Goal: Information Seeking & Learning: Learn about a topic

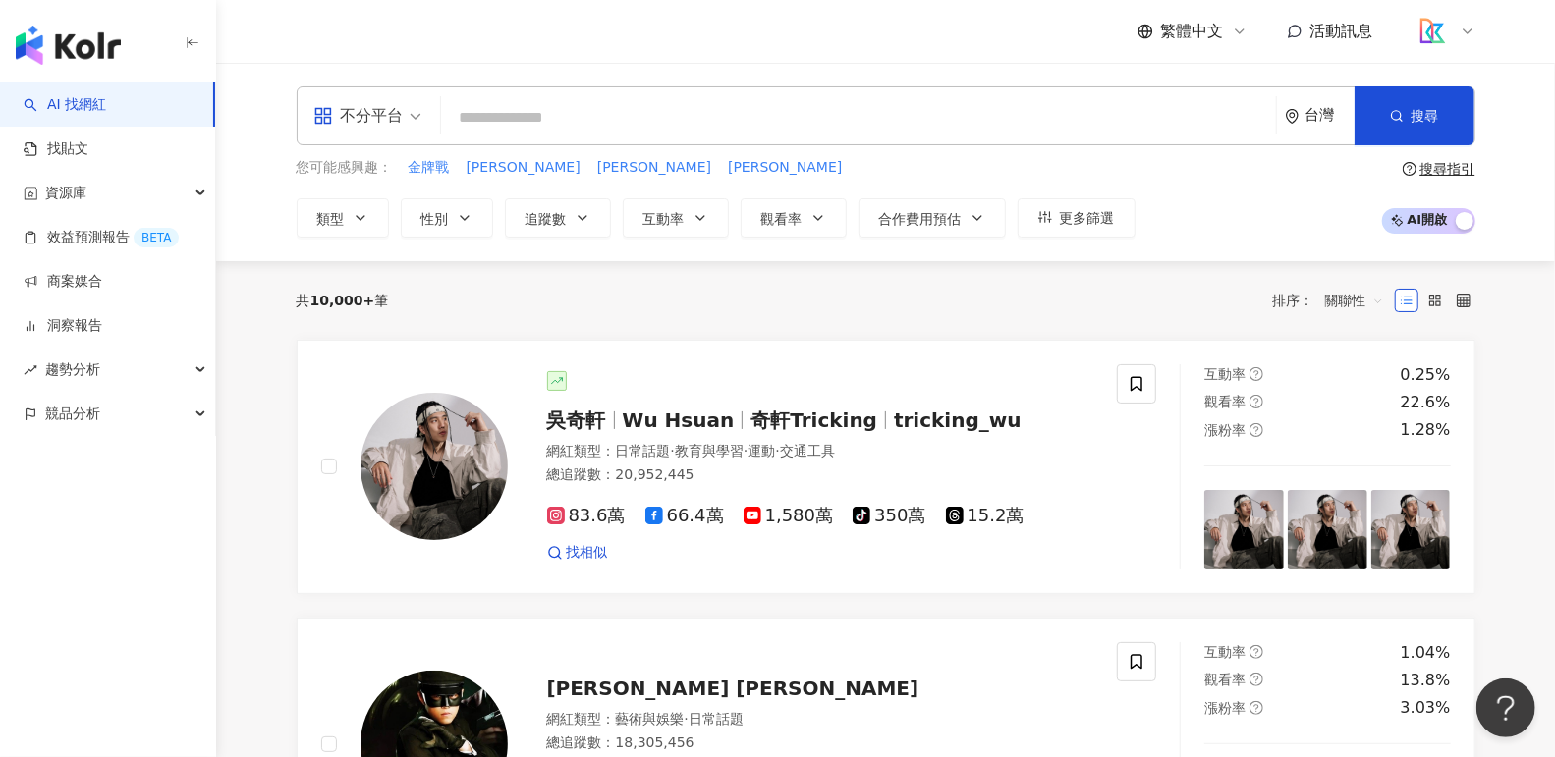
click at [347, 124] on div "不分平台" at bounding box center [358, 115] width 90 height 31
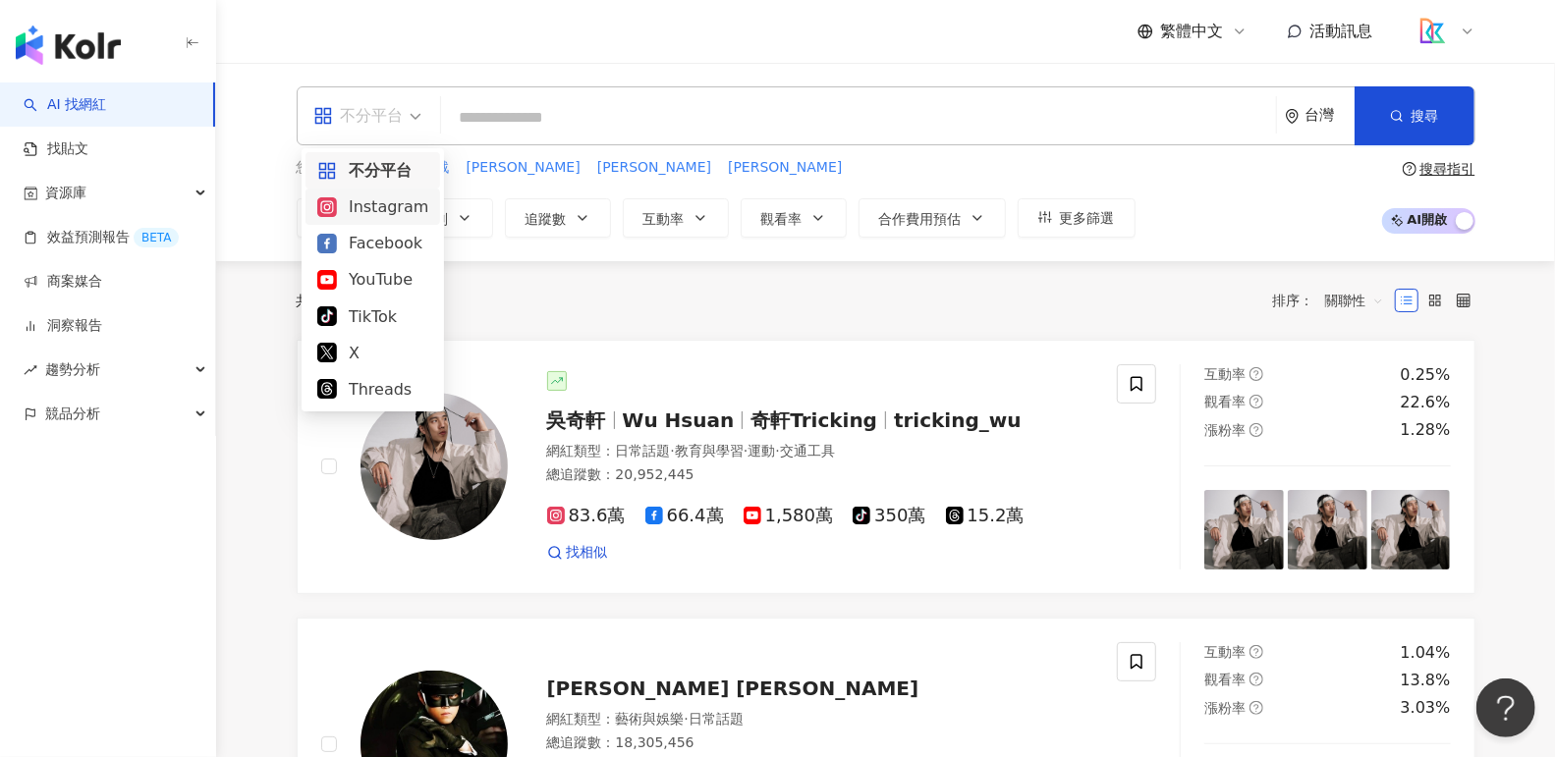
click at [381, 205] on div "Instagram" at bounding box center [372, 206] width 111 height 25
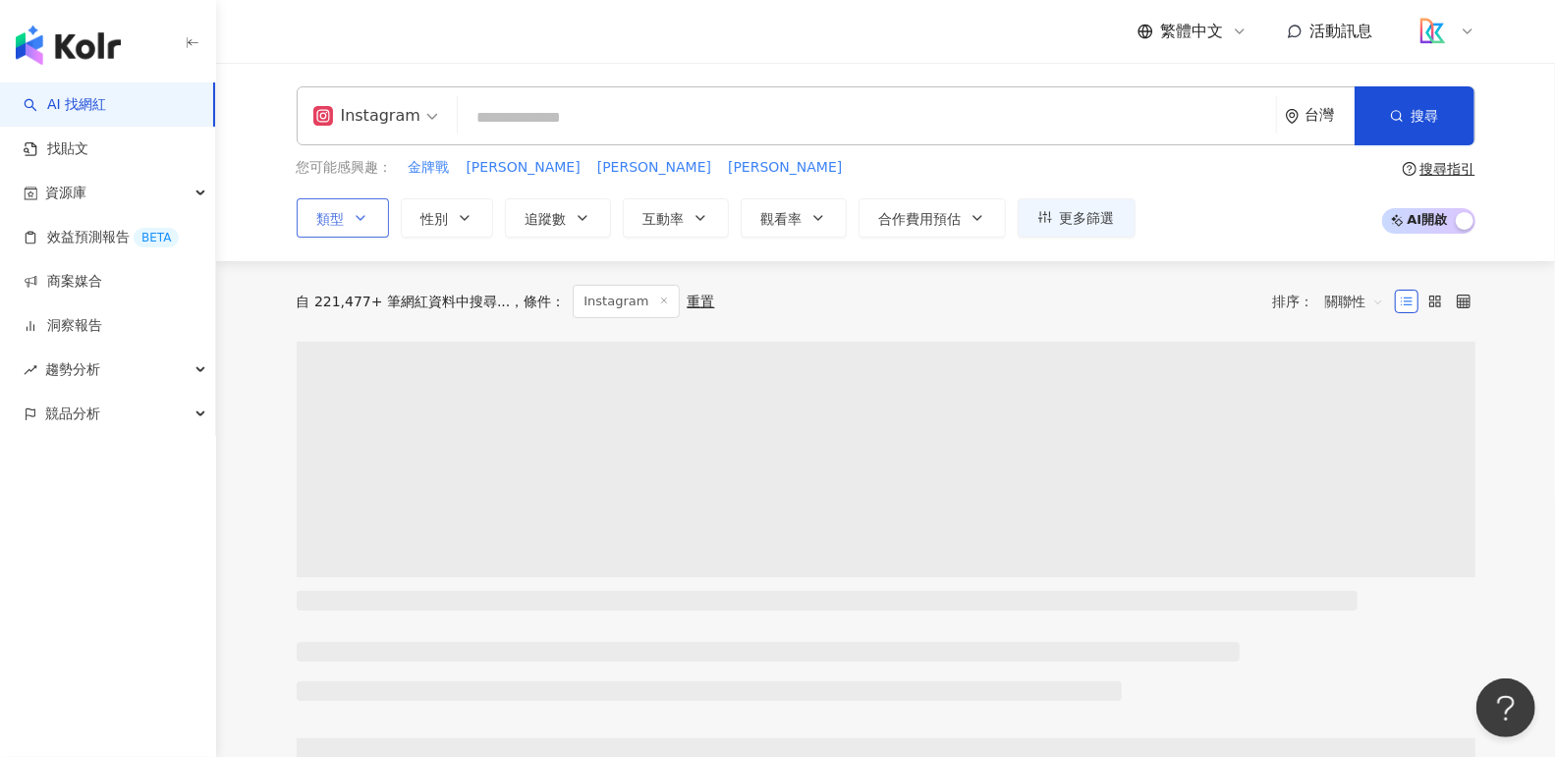
click at [373, 216] on button "類型" at bounding box center [343, 217] width 92 height 39
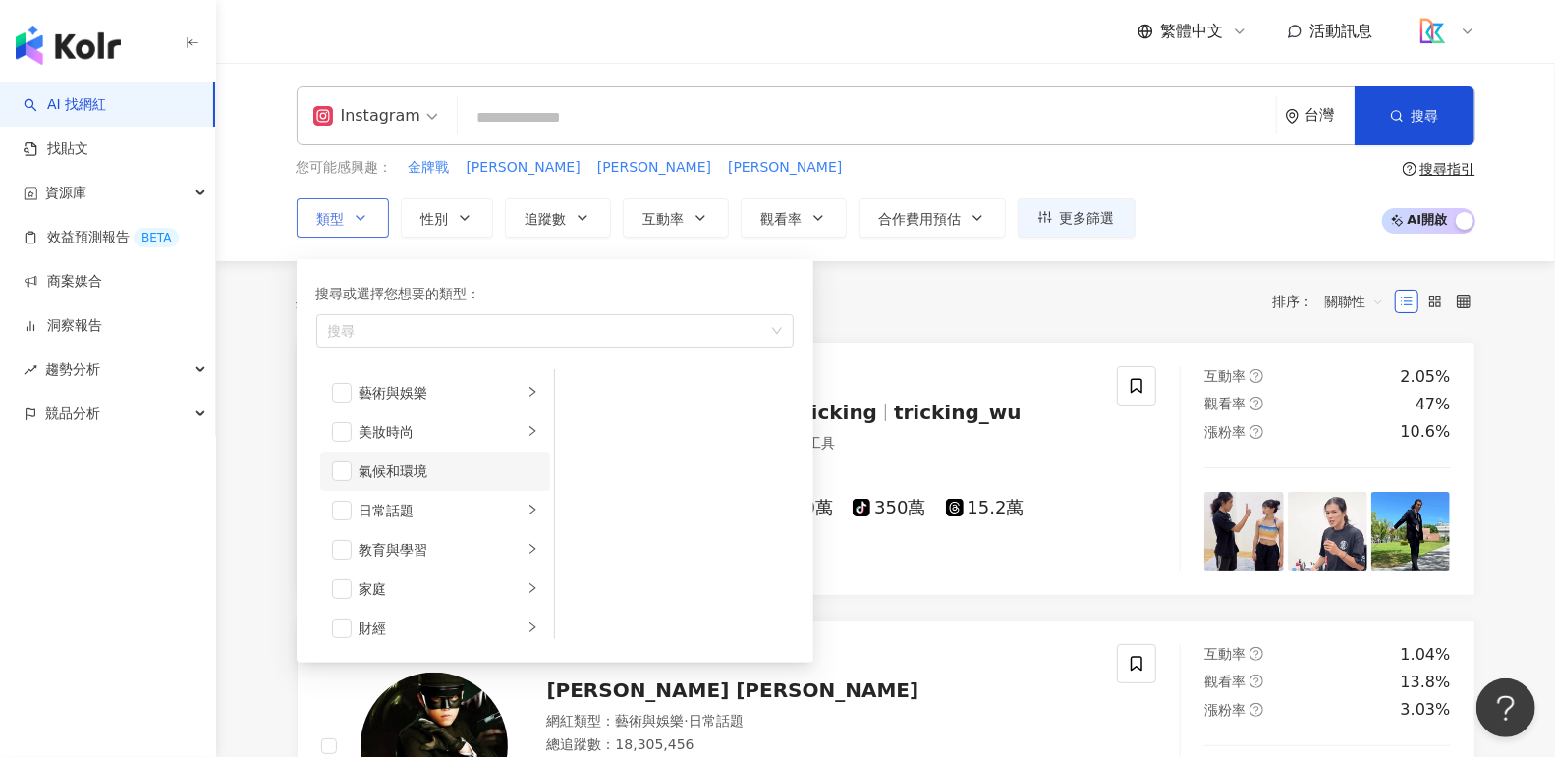
scroll to position [202, 0]
click at [339, 389] on span "button" at bounding box center [342, 387] width 20 height 20
click at [999, 310] on div "共 10,000+ 筆 條件 ： Instagram 重置 排序： 關聯性" at bounding box center [886, 301] width 1179 height 33
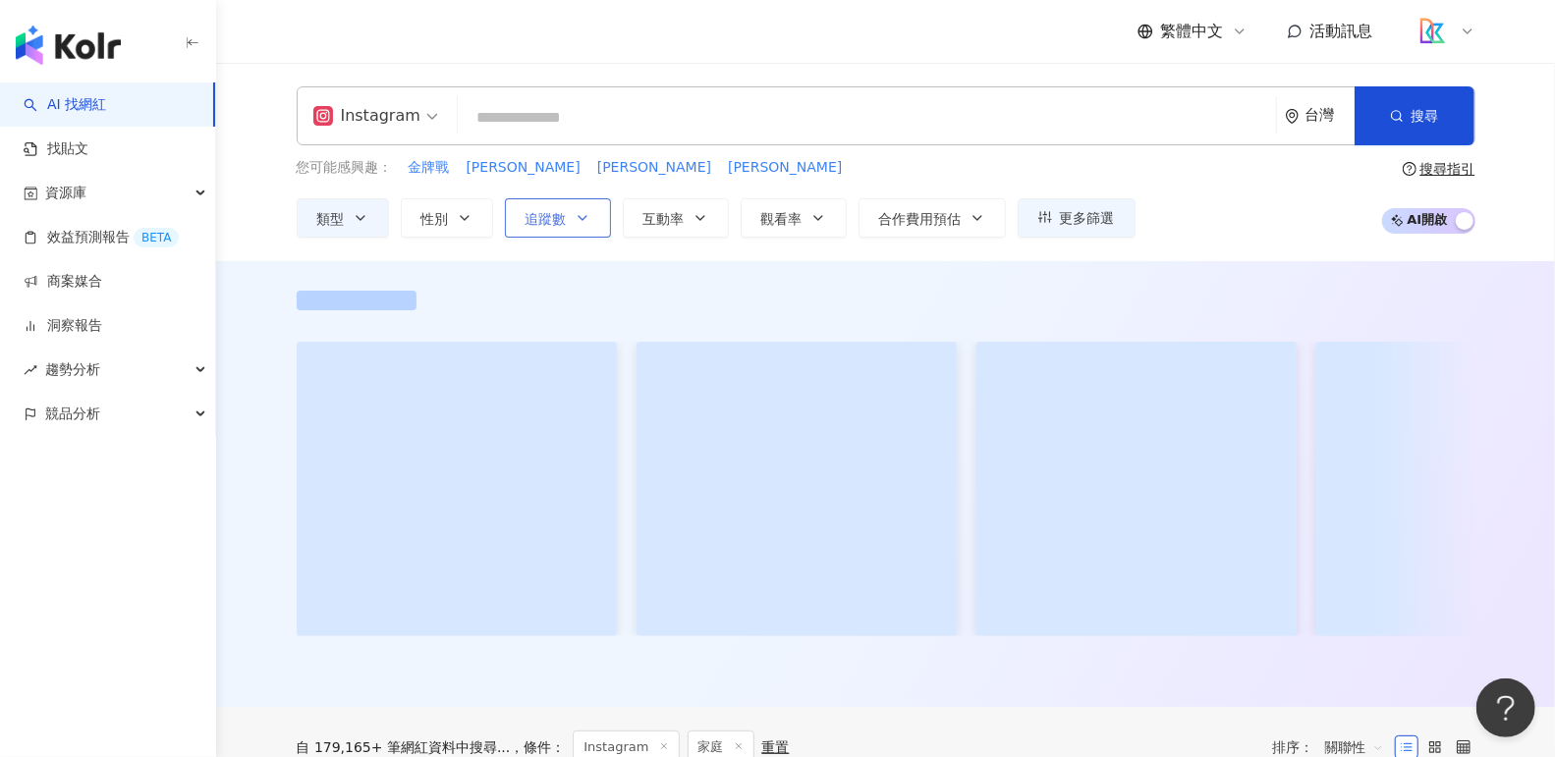
click at [581, 219] on icon "button" at bounding box center [583, 218] width 16 height 16
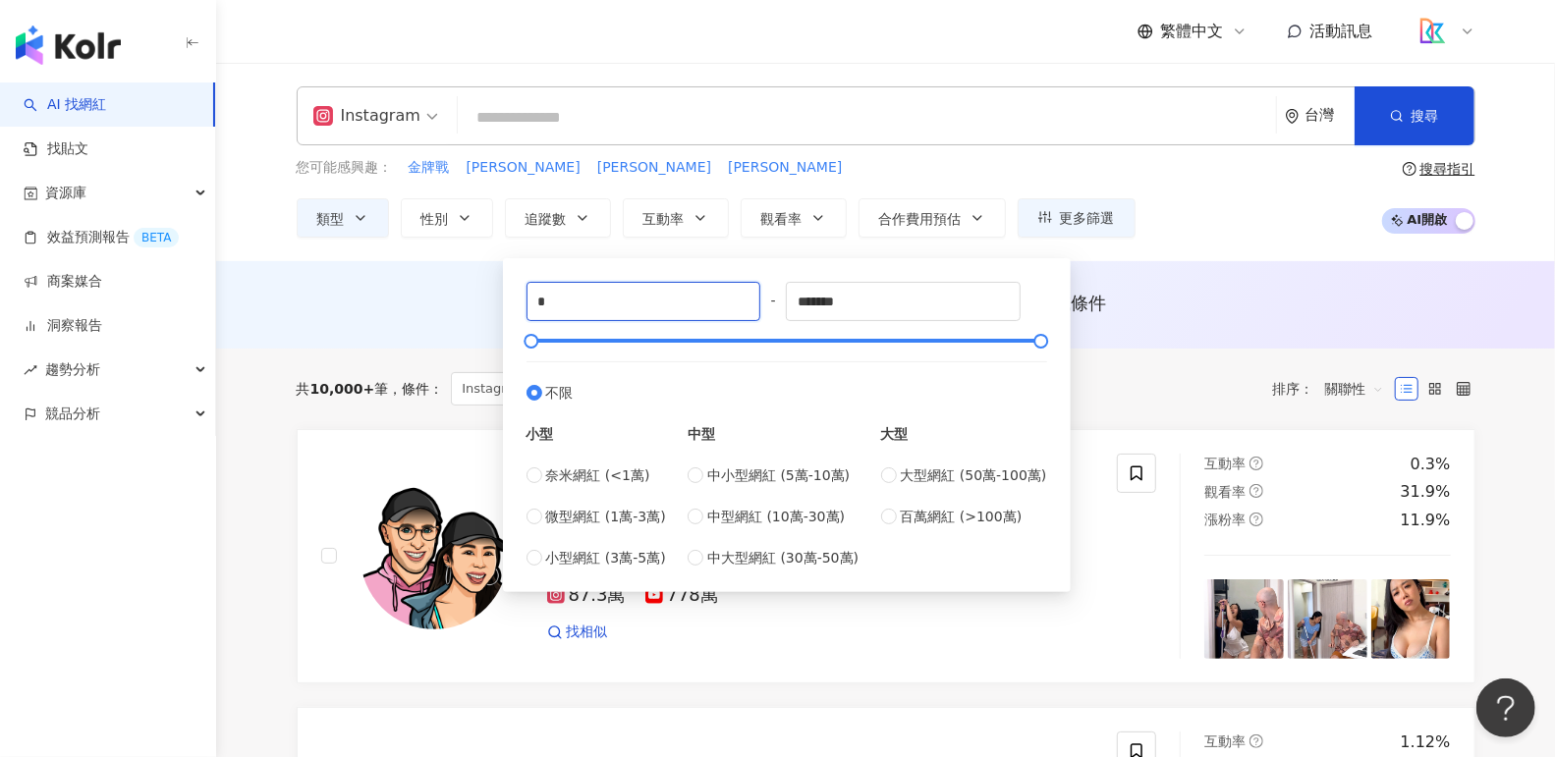
drag, startPoint x: 578, startPoint y: 297, endPoint x: 488, endPoint y: 292, distance: 89.5
type input "****"
drag, startPoint x: 893, startPoint y: 303, endPoint x: 640, endPoint y: 292, distance: 252.7
click at [659, 296] on div "**** - ******* 不限 小型 奈米網紅 (<1萬) 微型網紅 (1萬-3萬) 小型網紅 (3萬-5萬) 中型 中小型網紅 (5萬-10萬) 中型網…" at bounding box center [786, 425] width 521 height 287
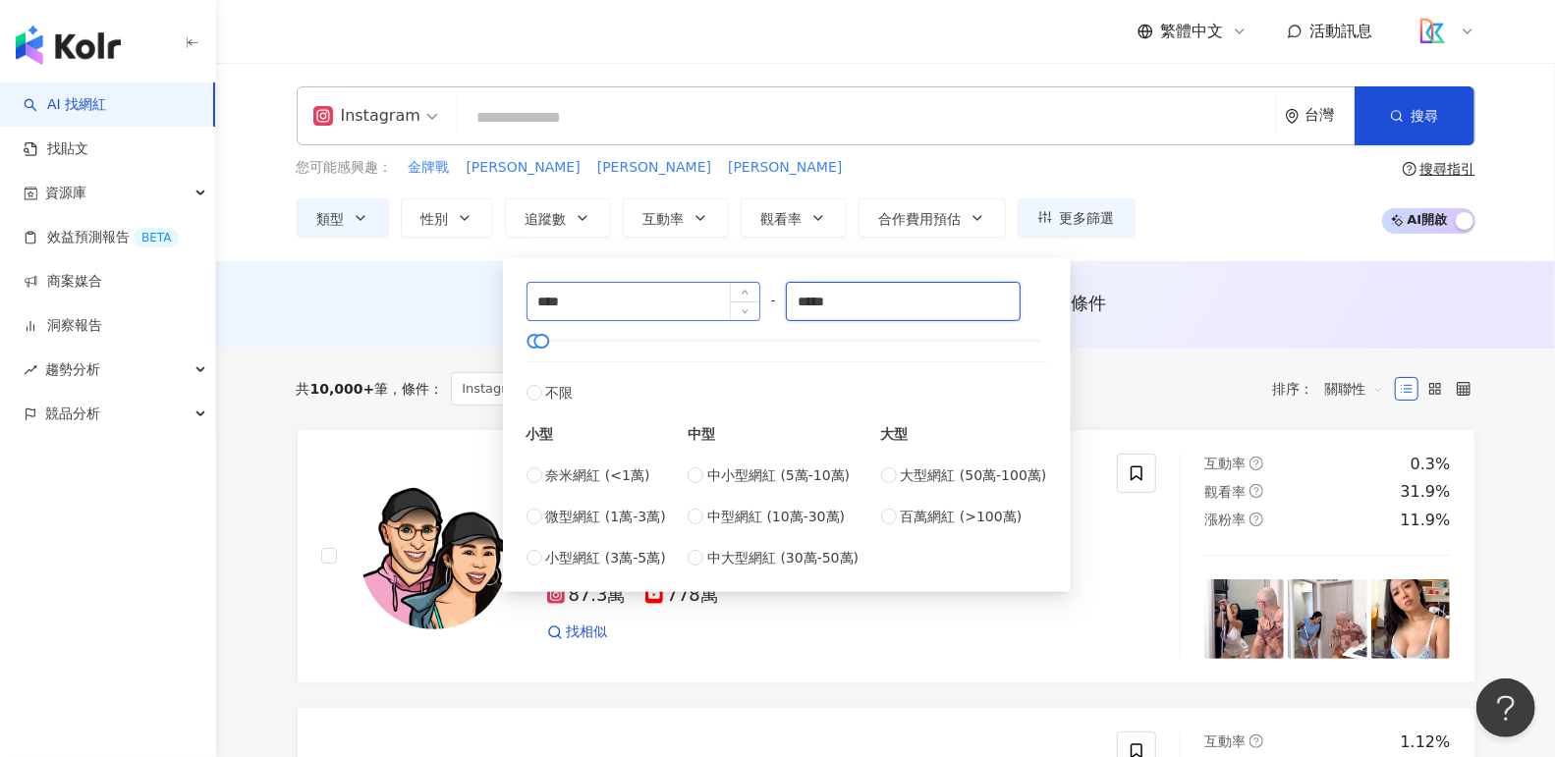
type input "*****"
click at [1230, 404] on div "共 10,000+ 筆 條件 ： Instagram 家庭 重置 排序： 關聯性" at bounding box center [886, 389] width 1179 height 81
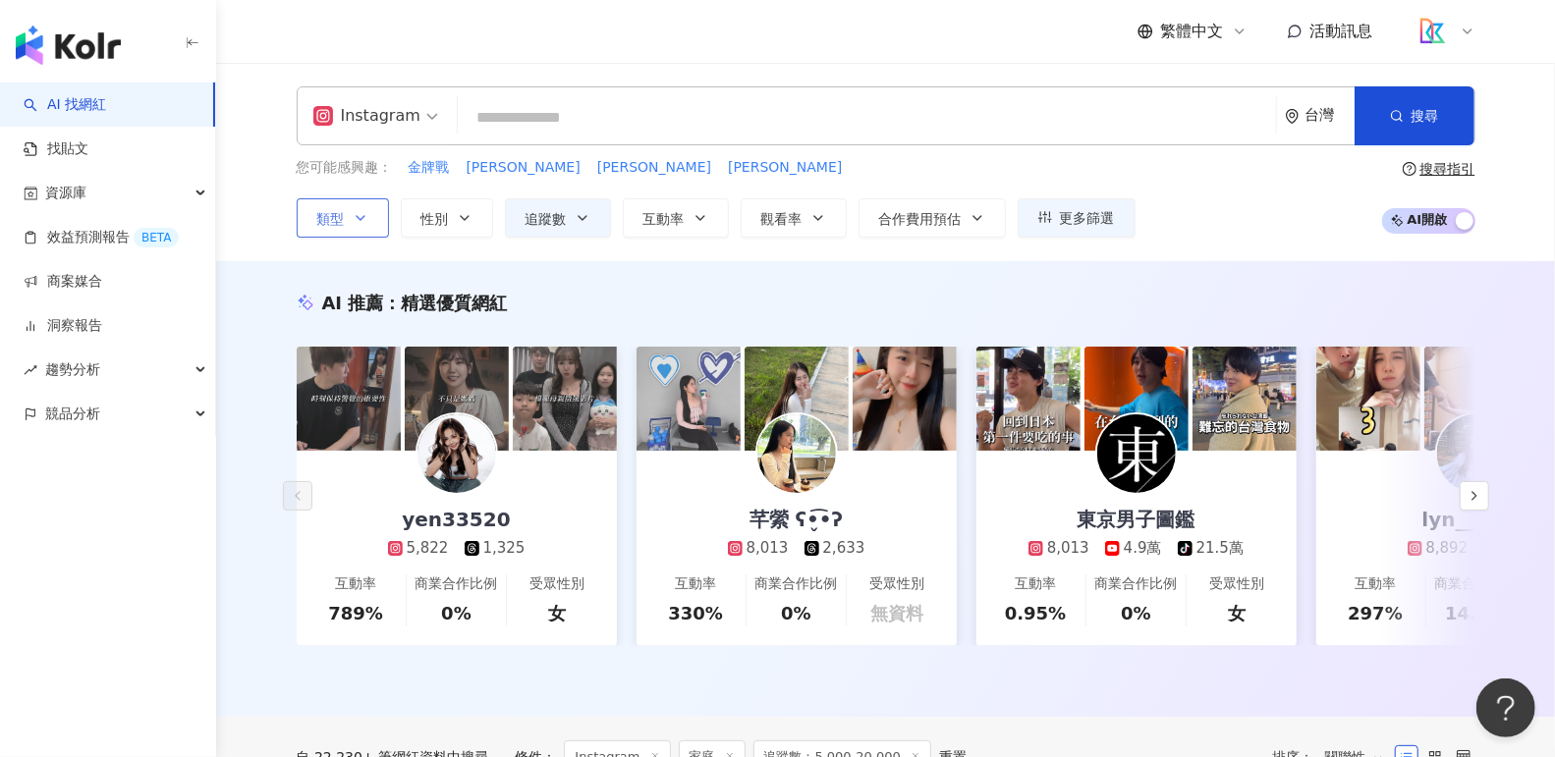
click at [366, 201] on button "類型" at bounding box center [343, 217] width 92 height 39
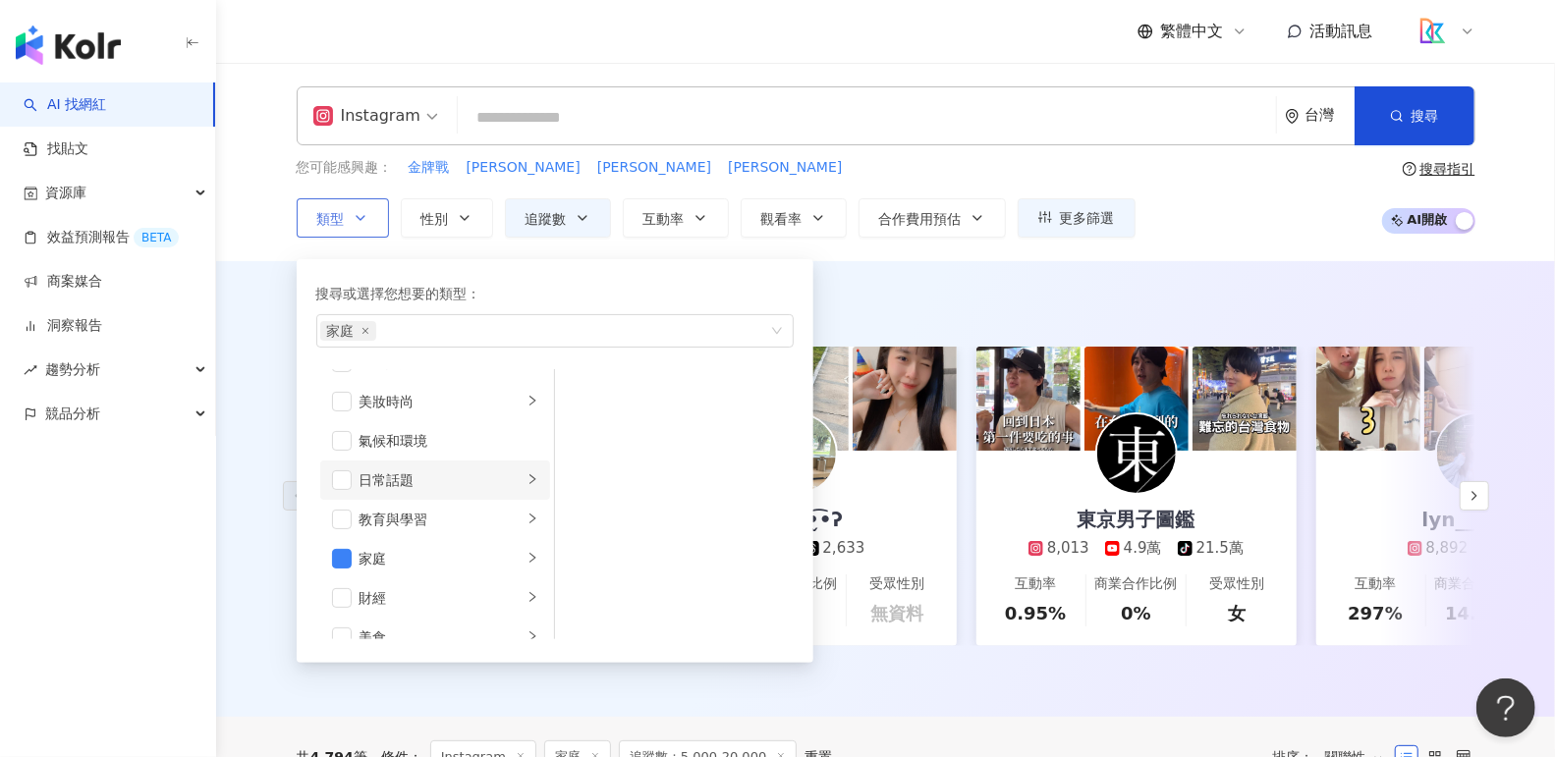
scroll to position [165, 0]
click at [338, 498] on span "button" at bounding box center [342, 503] width 20 height 20
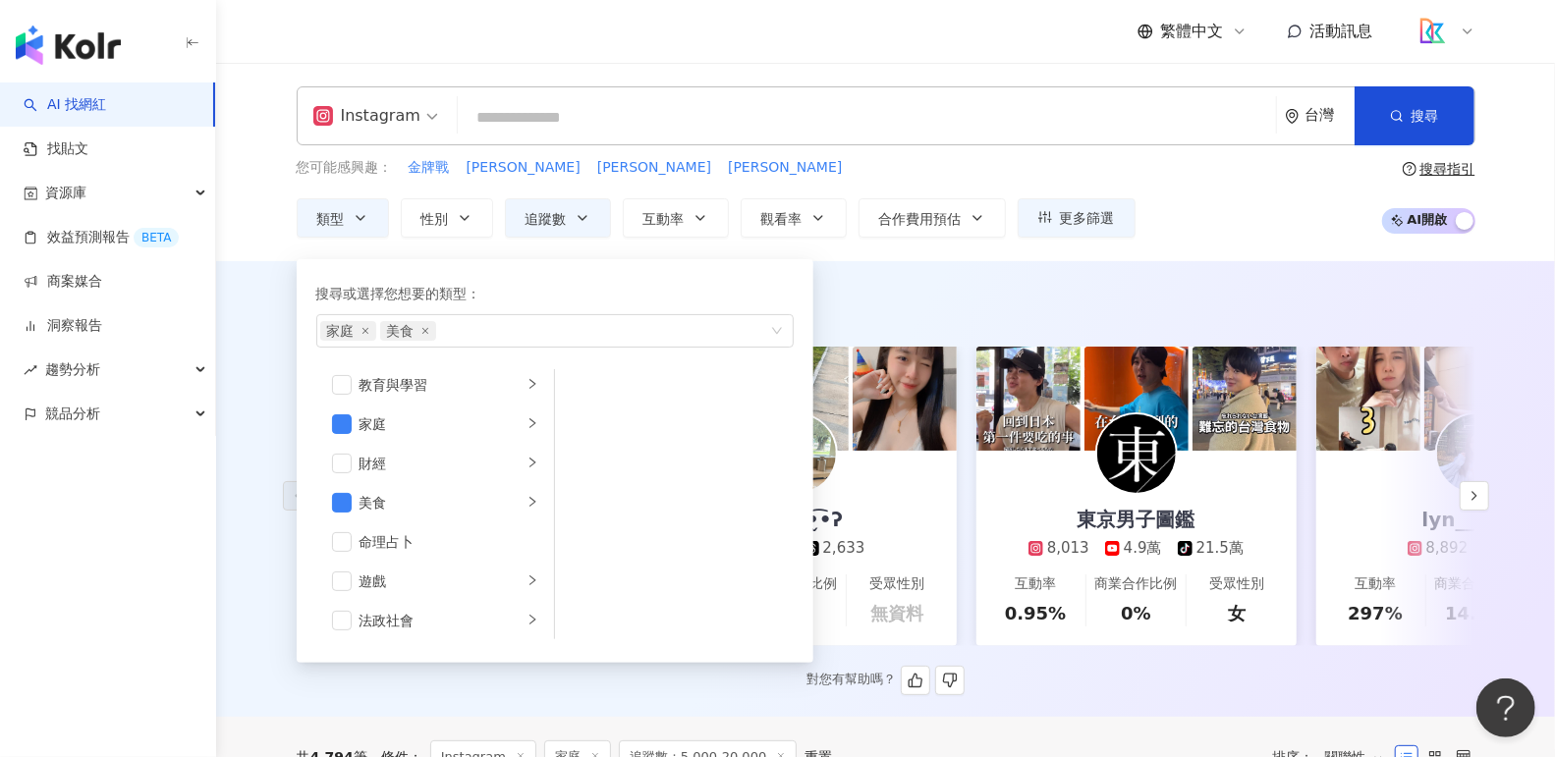
click at [930, 334] on div "AI 推薦 ： 精選優質網紅 yen33520 5,822 1,325 互動率 789% 商業合作比例 0% 受眾性別 女 芊縈 ʕ•̬͡•ʔ 8,013 2…" at bounding box center [885, 493] width 1257 height 405
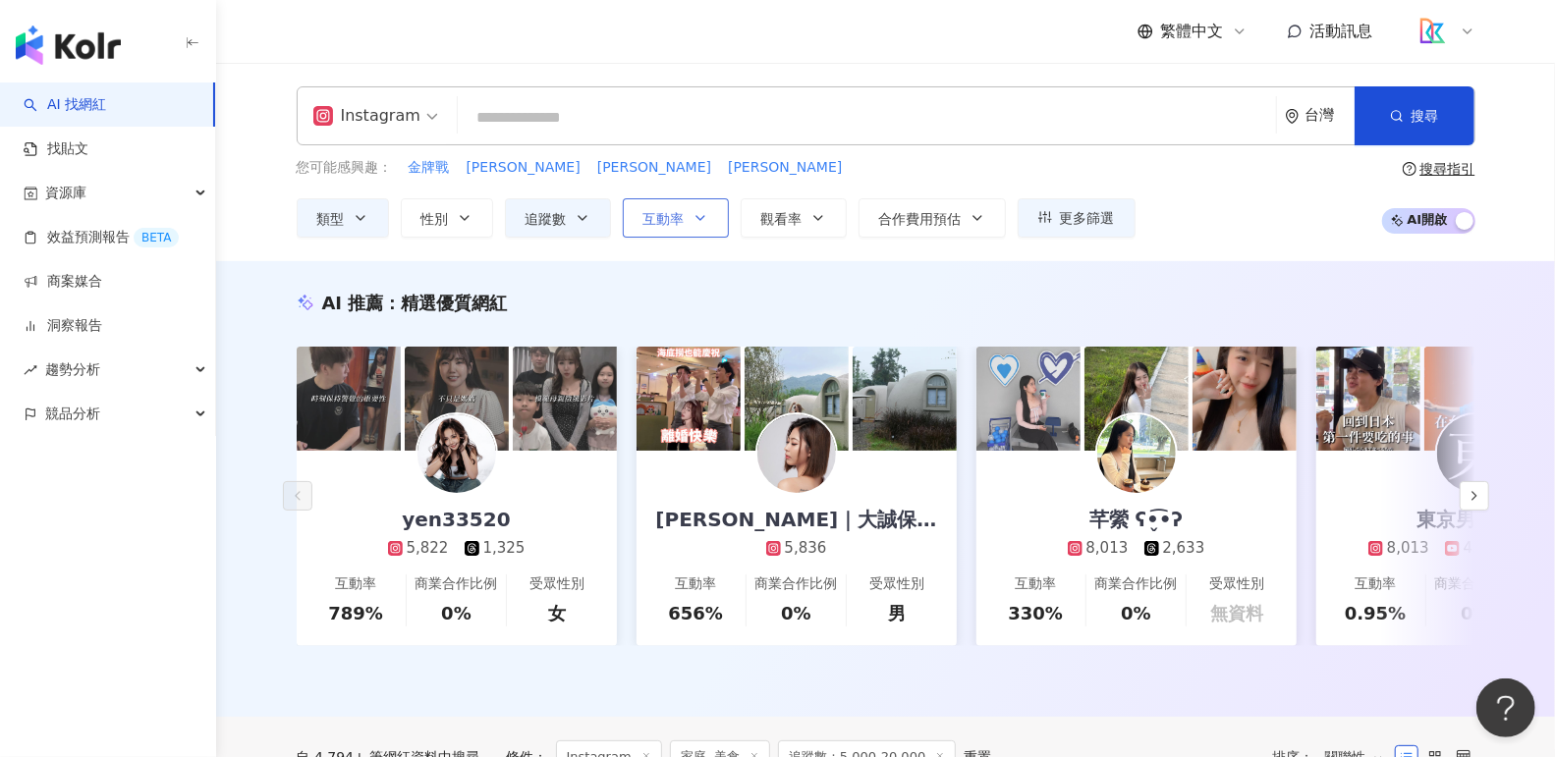
click at [697, 221] on icon "button" at bounding box center [700, 218] width 16 height 16
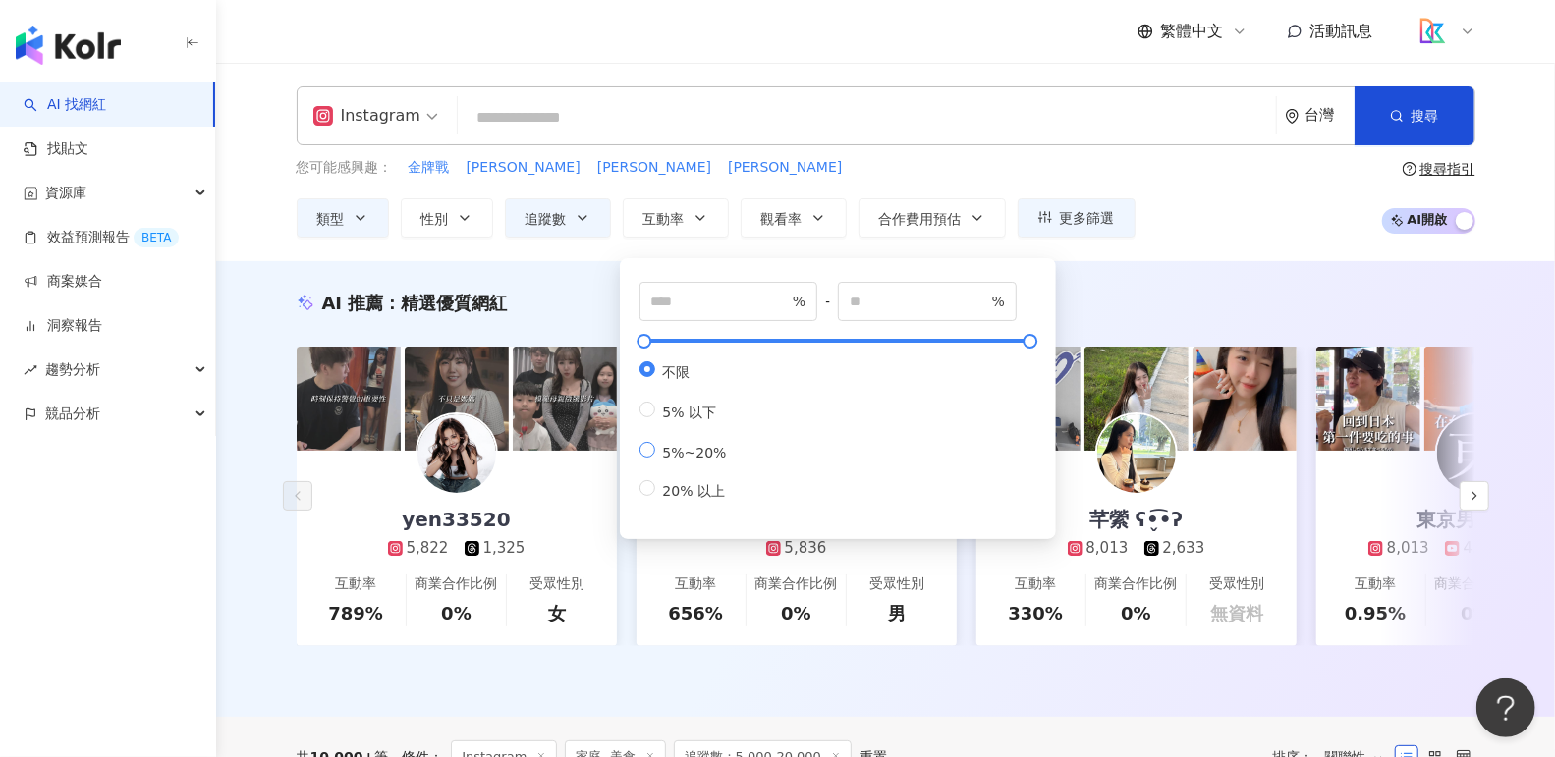
click at [712, 453] on span "5%~20%" at bounding box center [695, 453] width 80 height 16
type input "*"
type input "**"
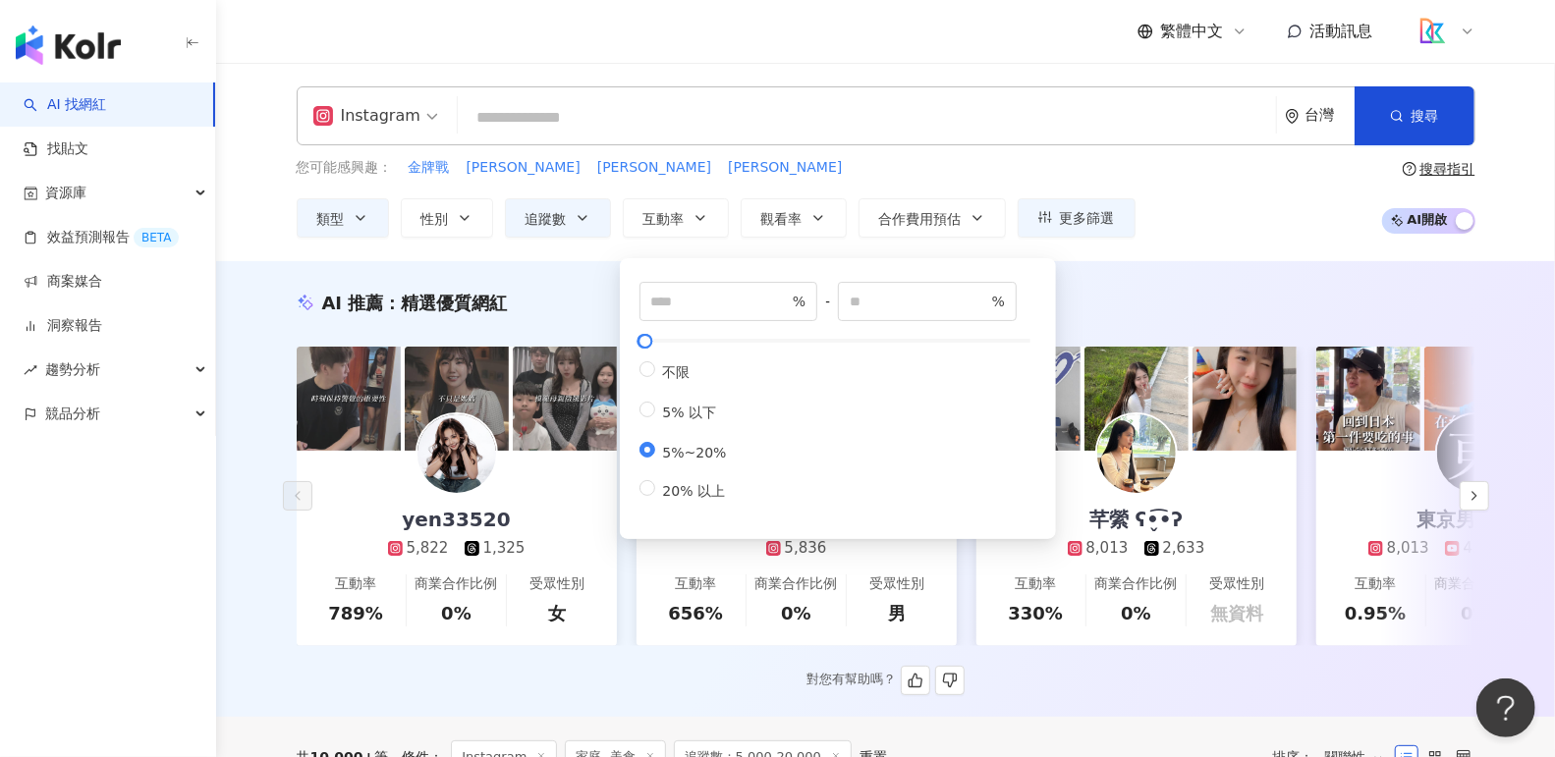
click at [1325, 291] on div "AI 推薦 ： 精選優質網紅" at bounding box center [886, 303] width 1179 height 25
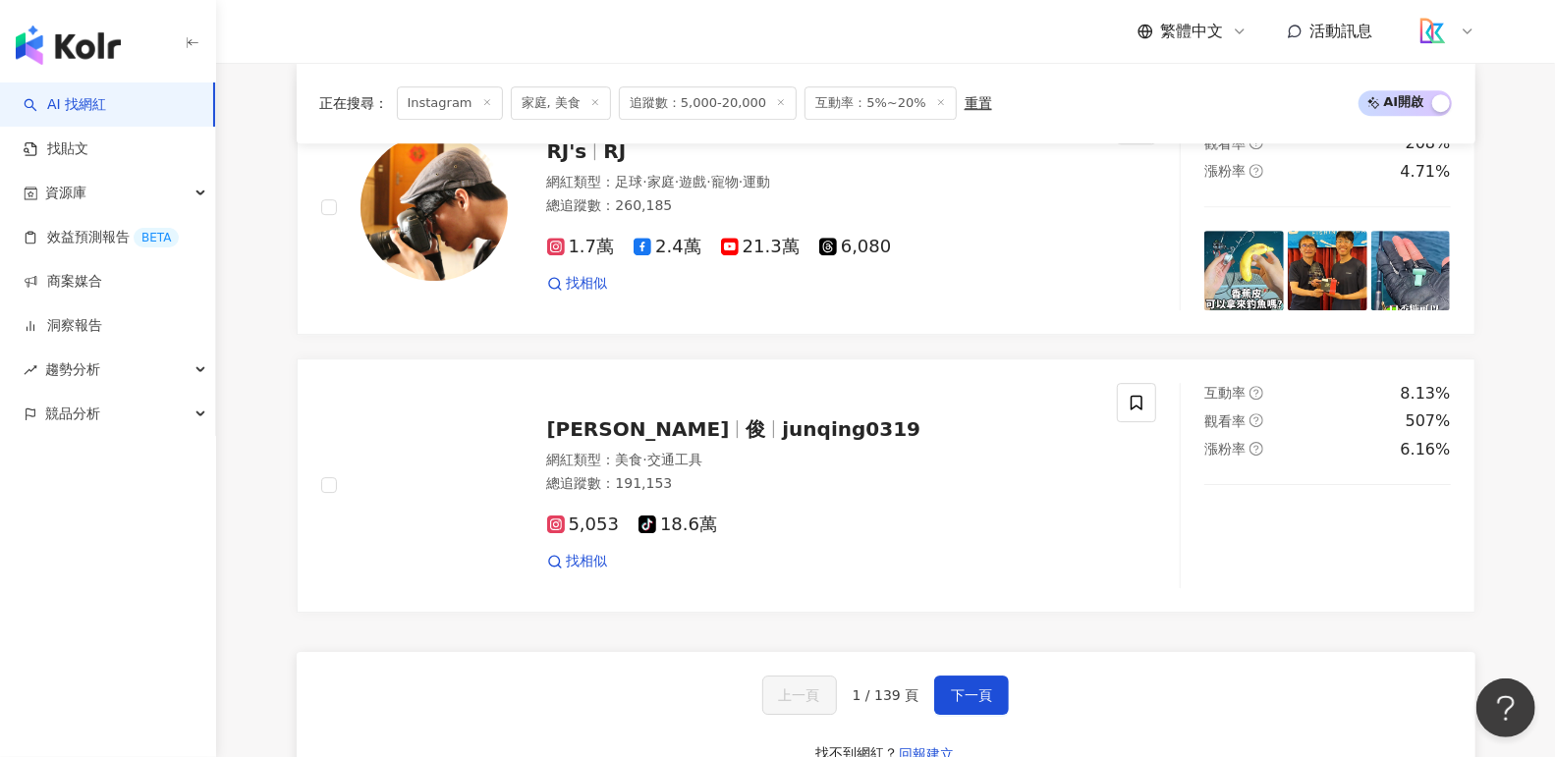
scroll to position [3852, 0]
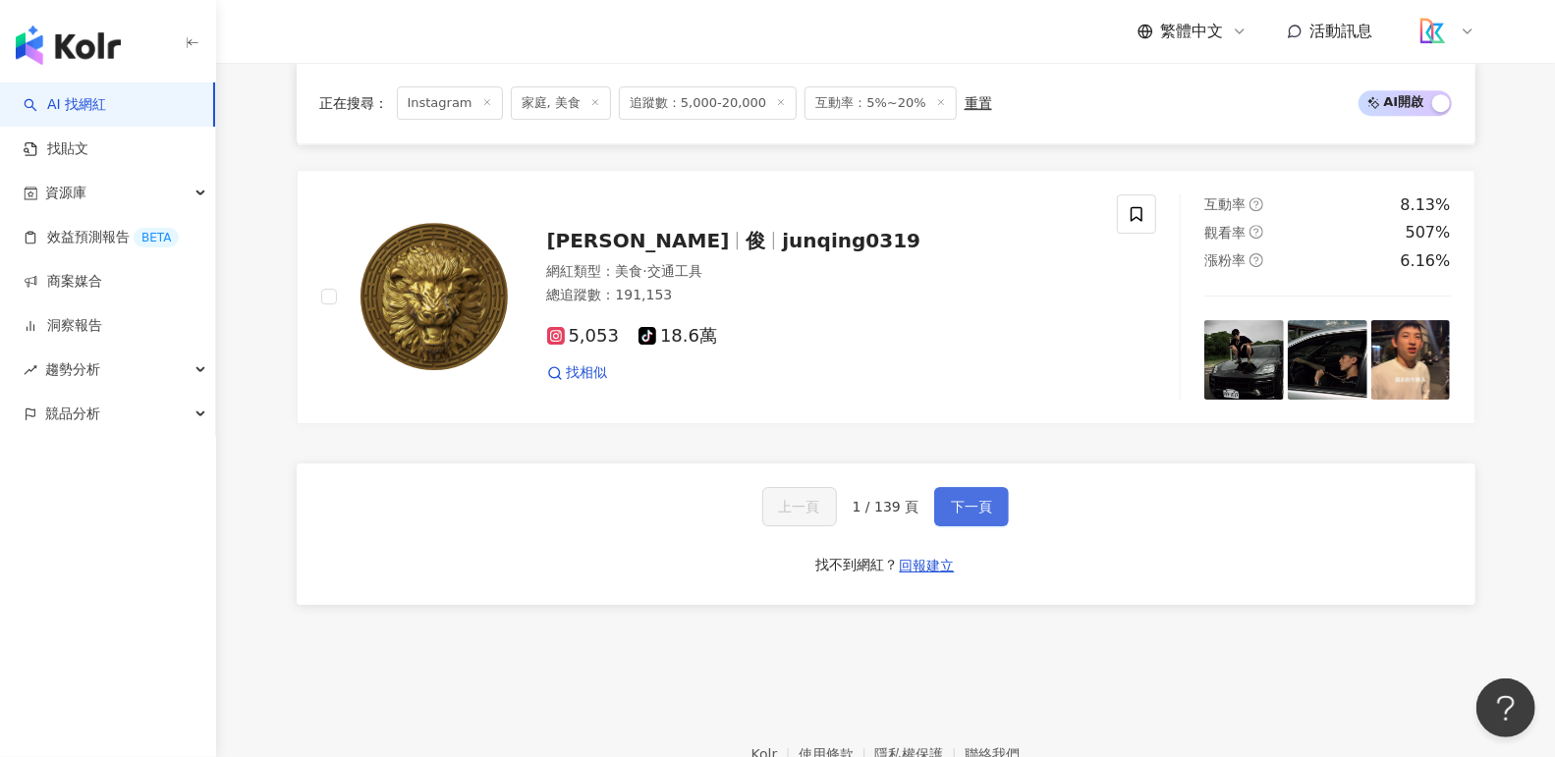
click at [954, 494] on button "下一頁" at bounding box center [971, 506] width 75 height 39
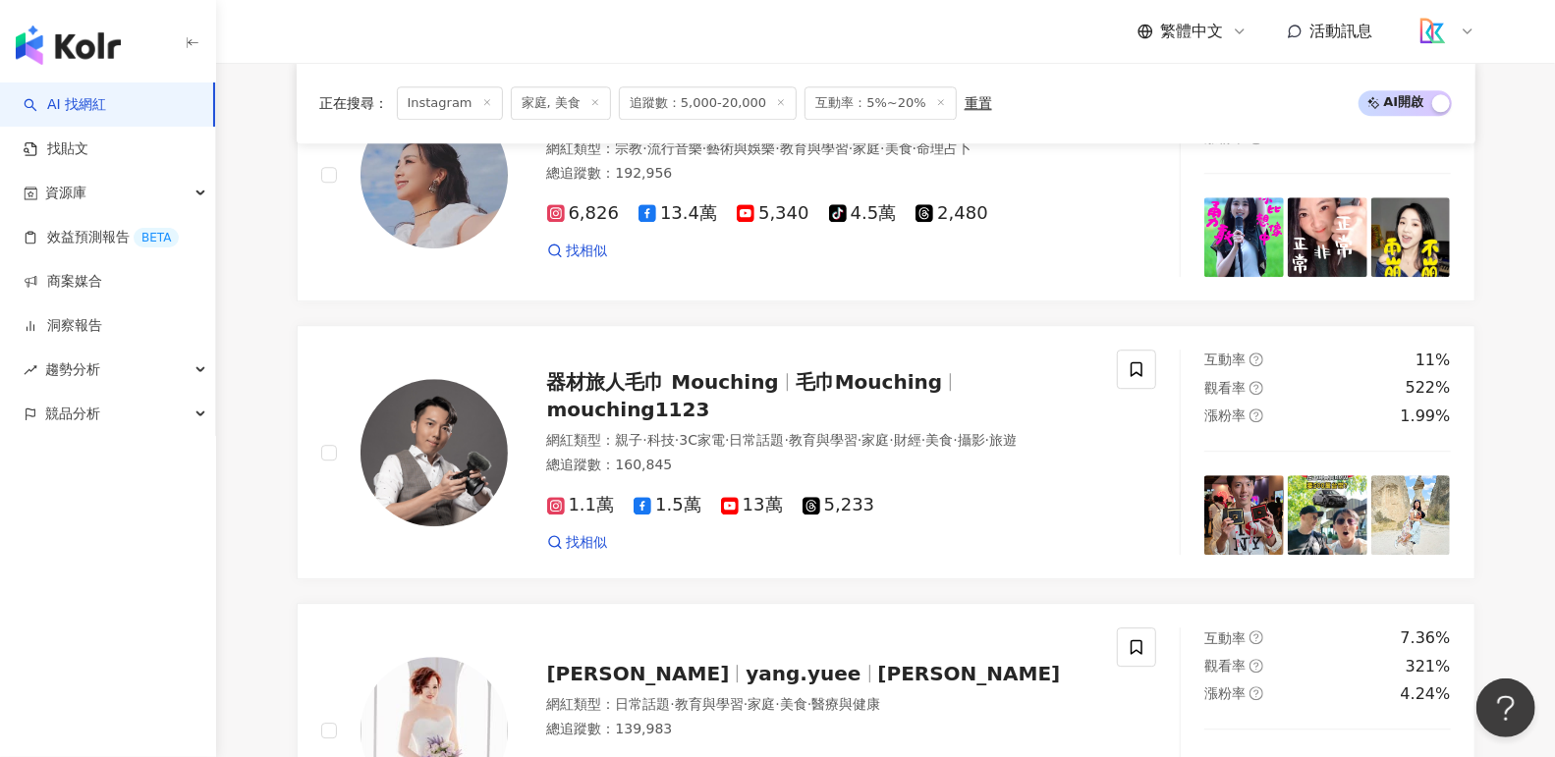
scroll to position [3640, 0]
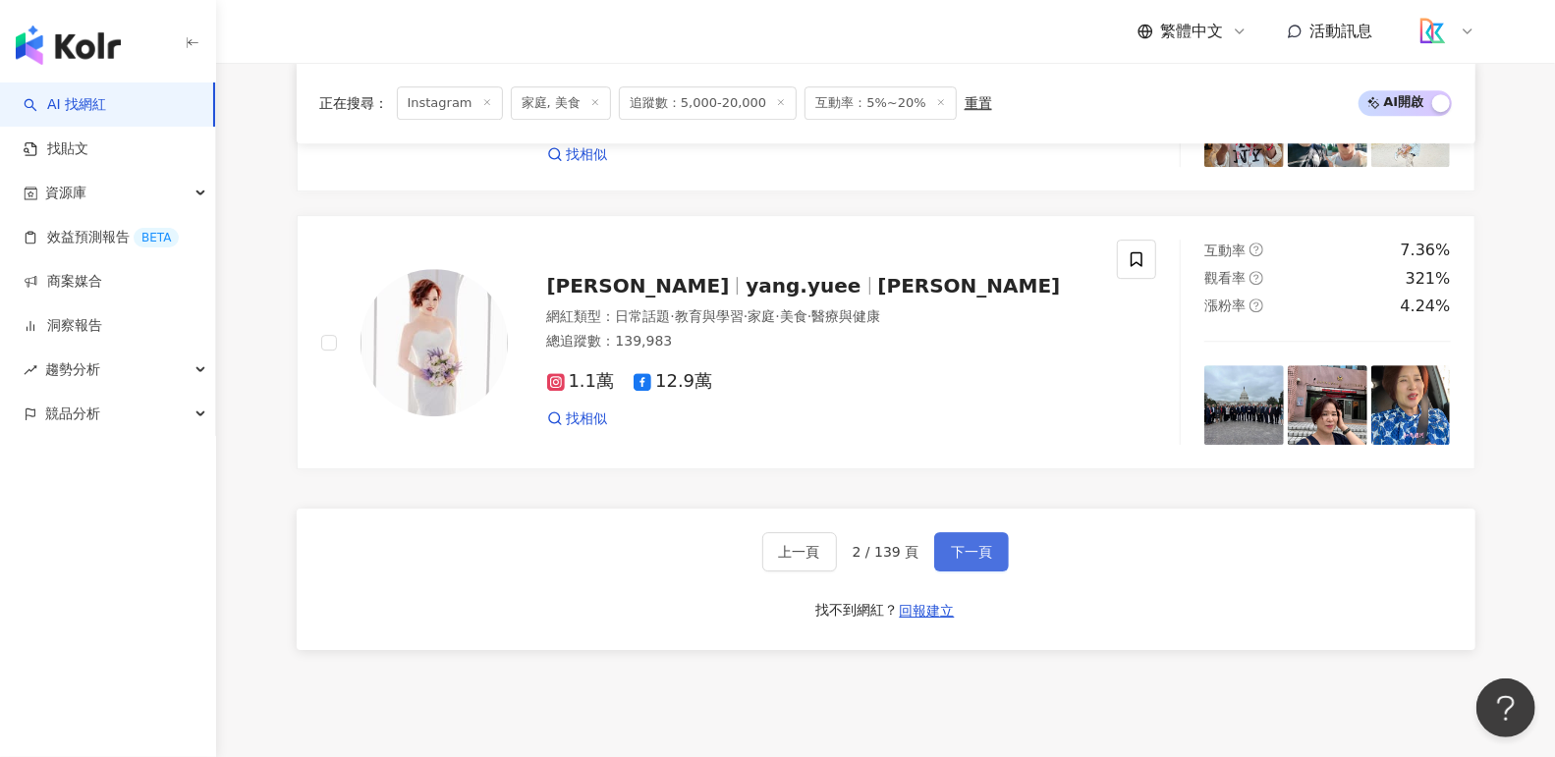
click at [975, 557] on span "下一頁" at bounding box center [971, 552] width 41 height 16
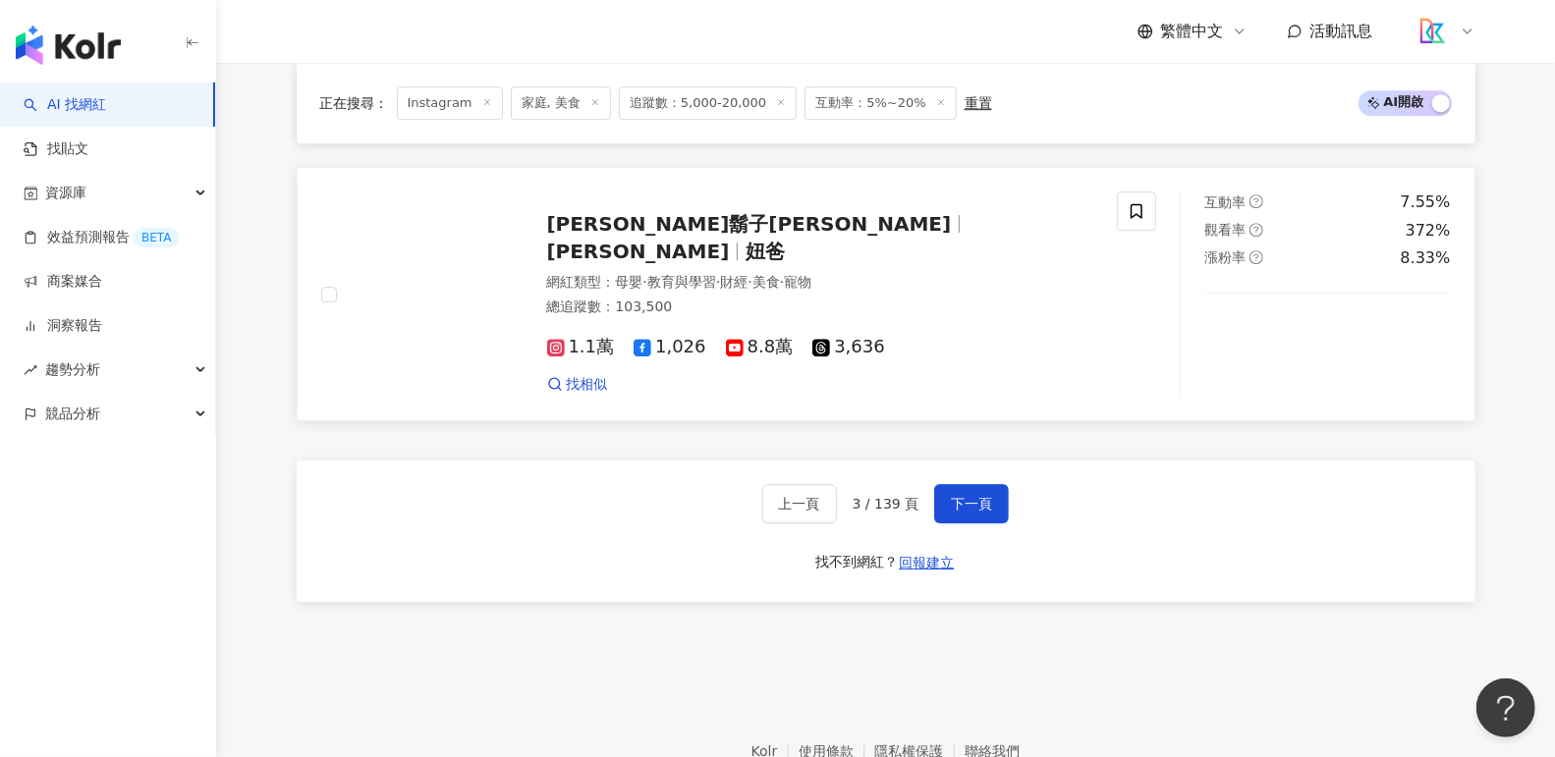
scroll to position [3801, 0]
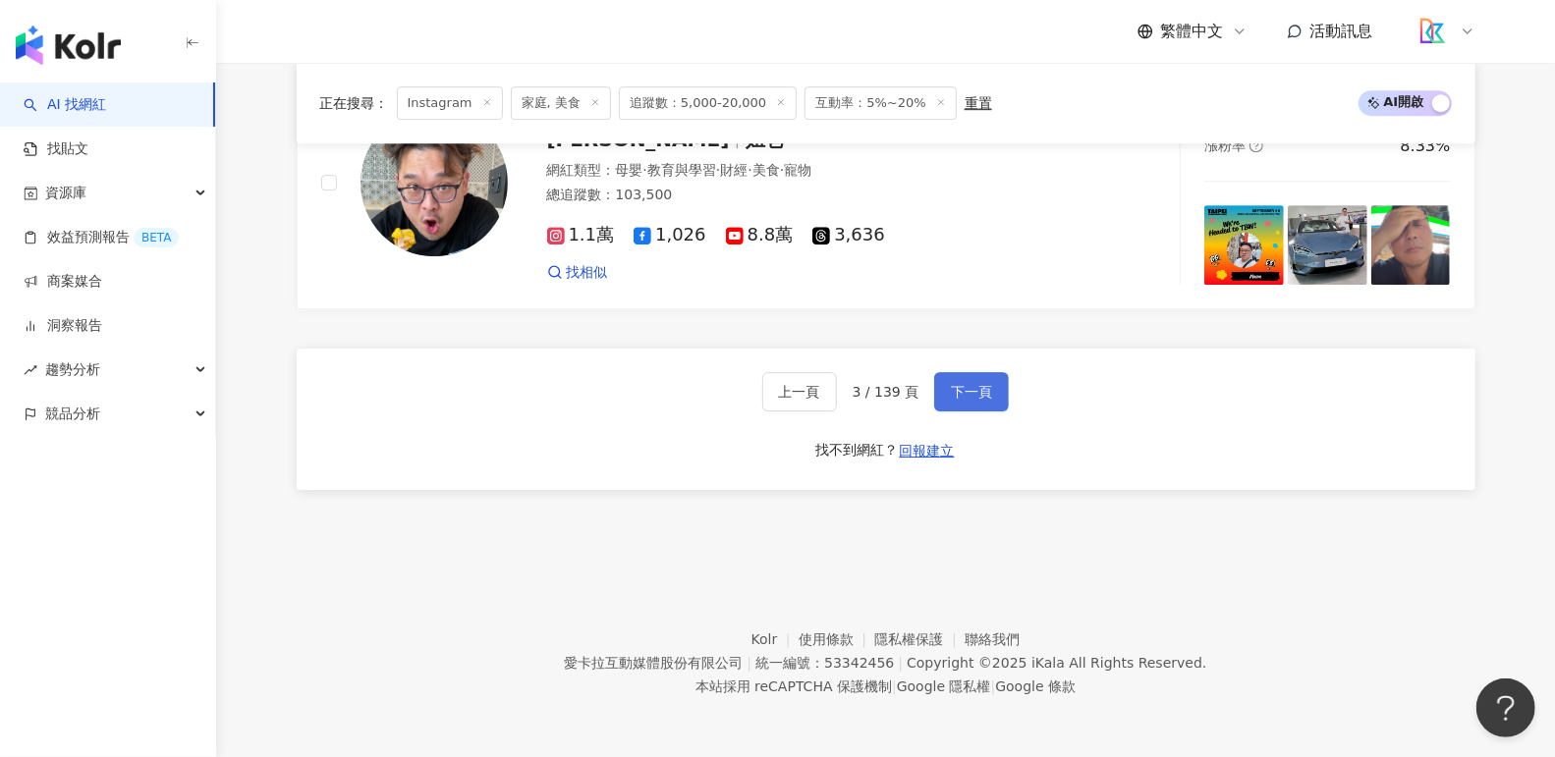
click at [943, 390] on button "下一頁" at bounding box center [971, 391] width 75 height 39
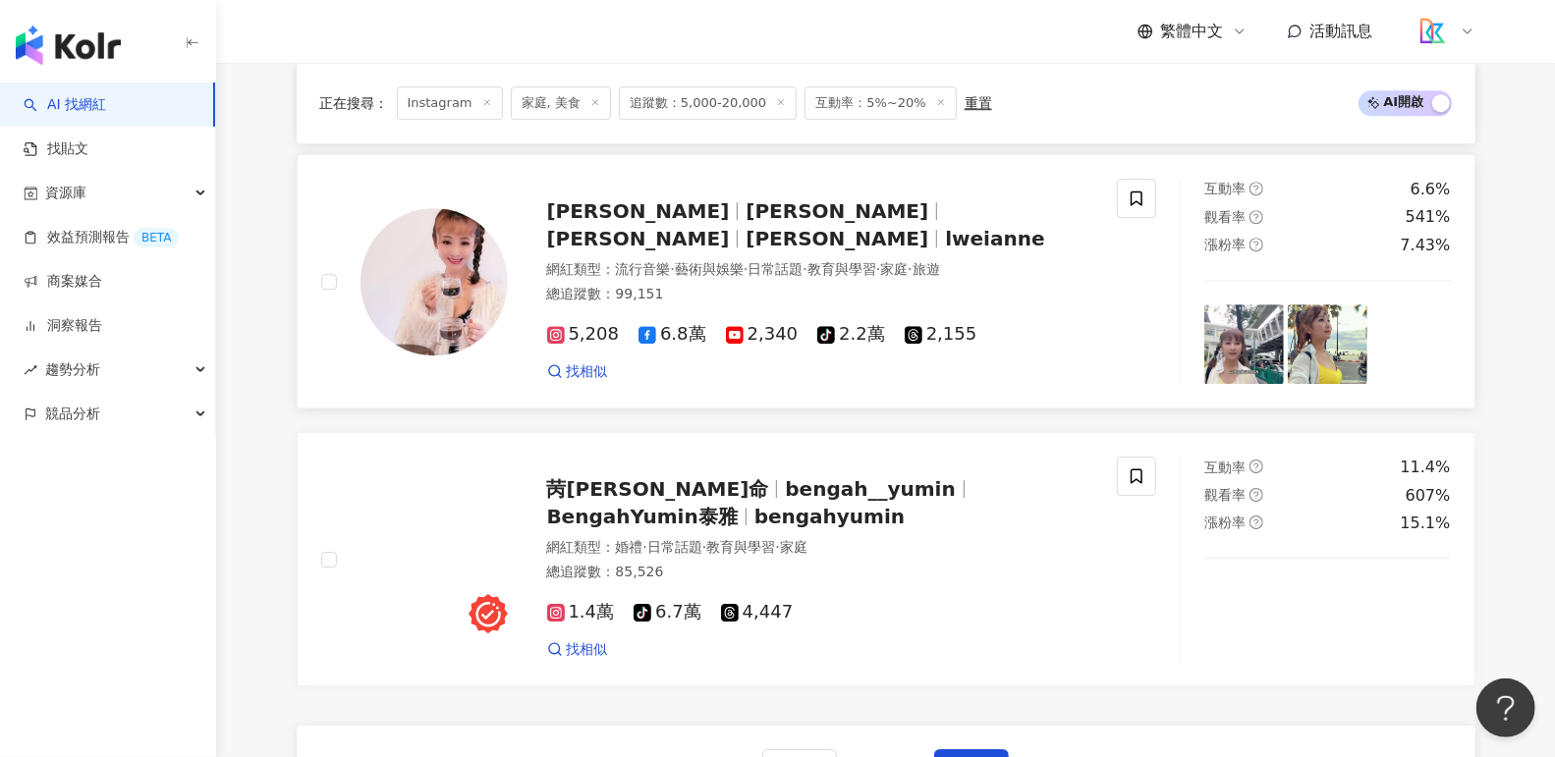
scroll to position [3968, 0]
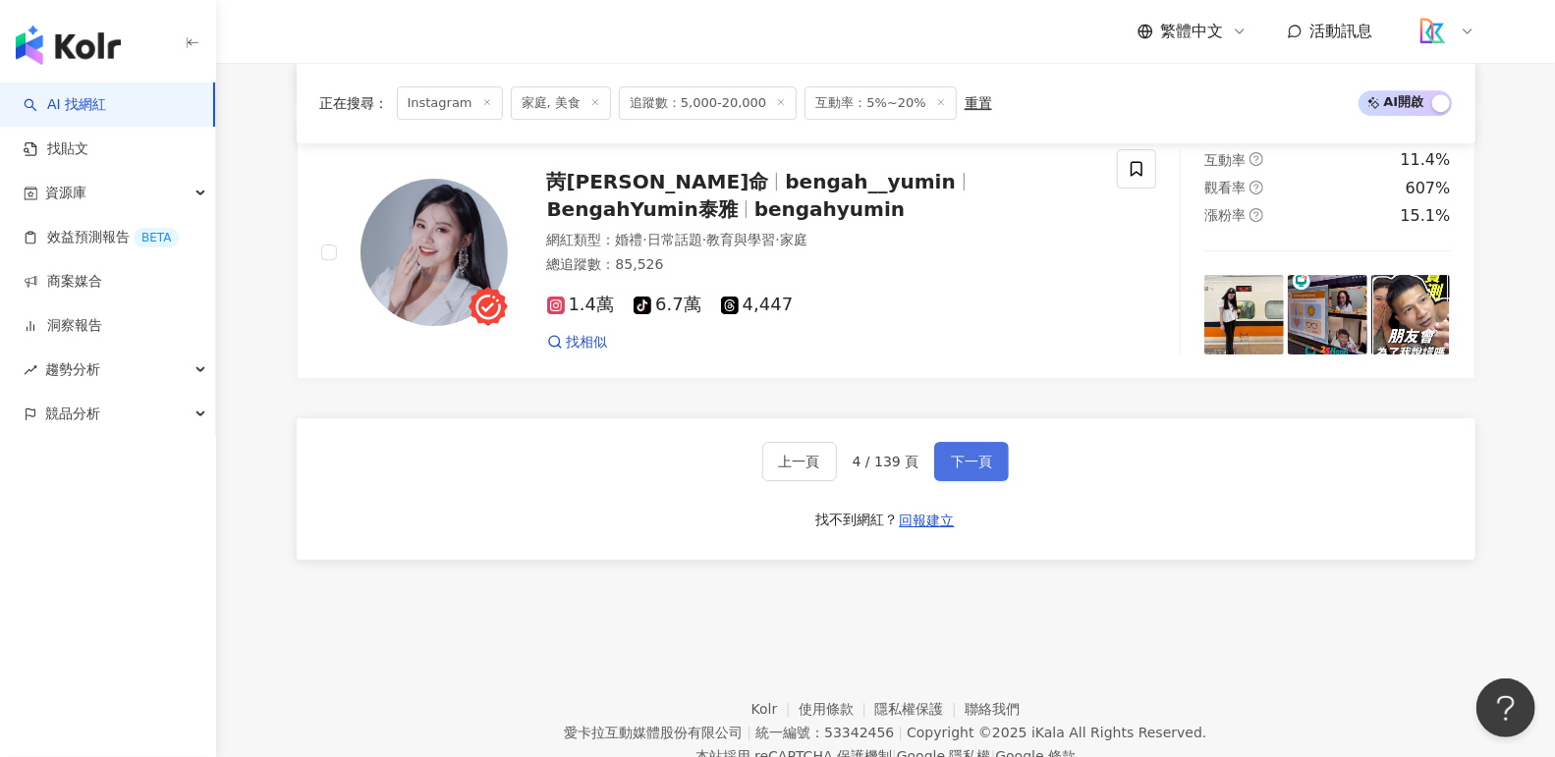
click at [961, 454] on span "下一頁" at bounding box center [971, 462] width 41 height 16
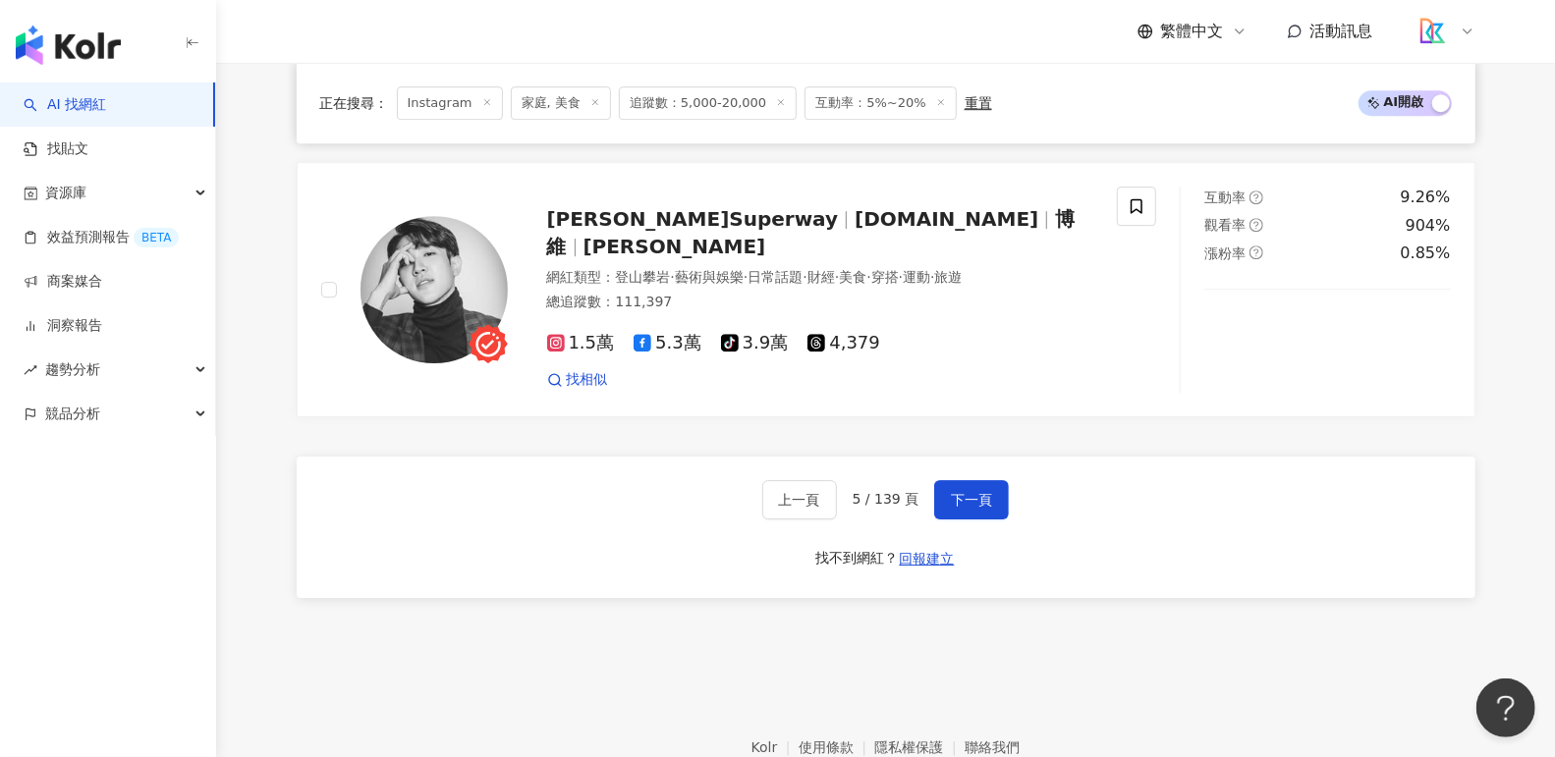
scroll to position [3801, 0]
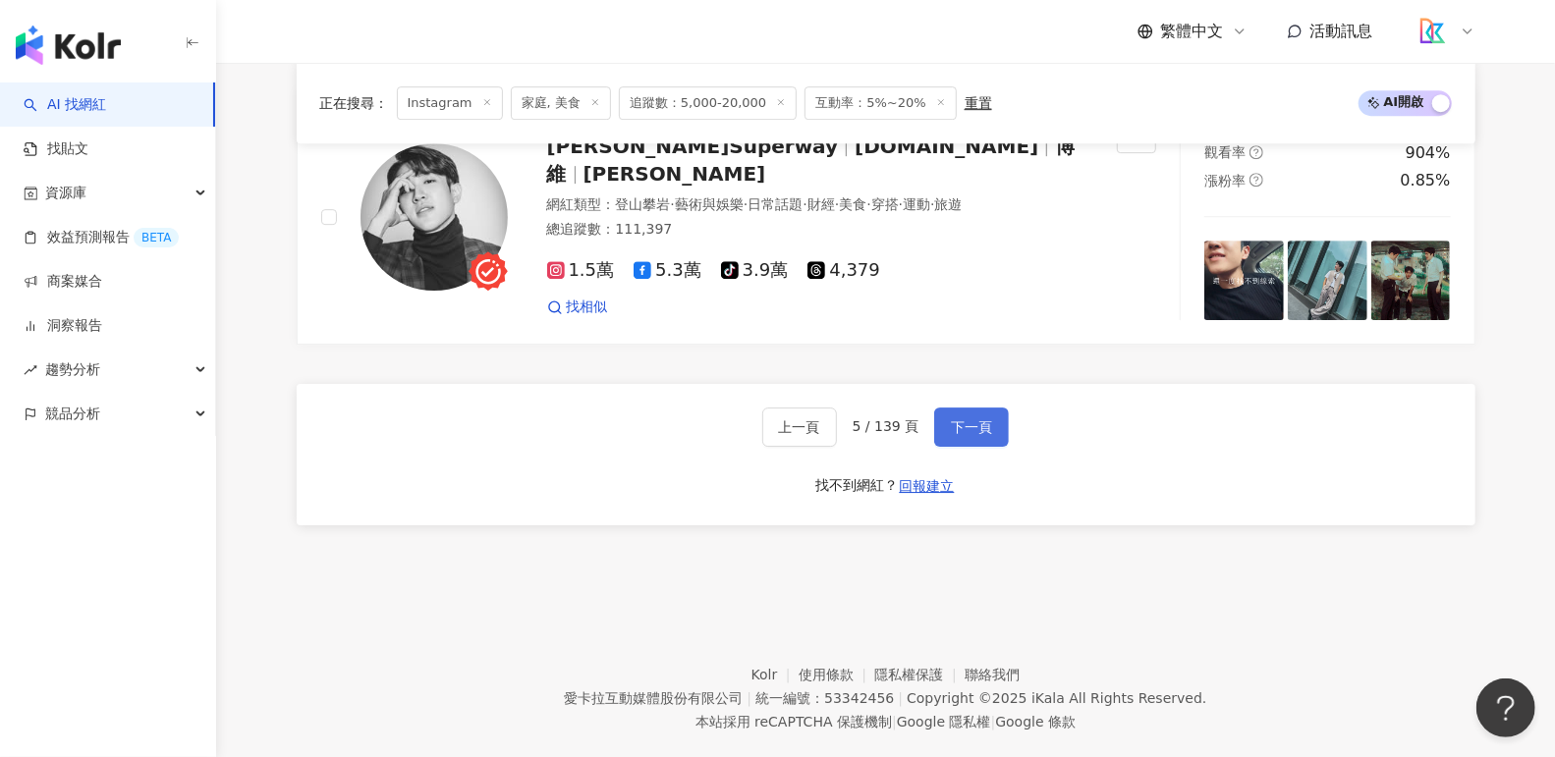
click at [953, 419] on span "下一頁" at bounding box center [971, 427] width 41 height 16
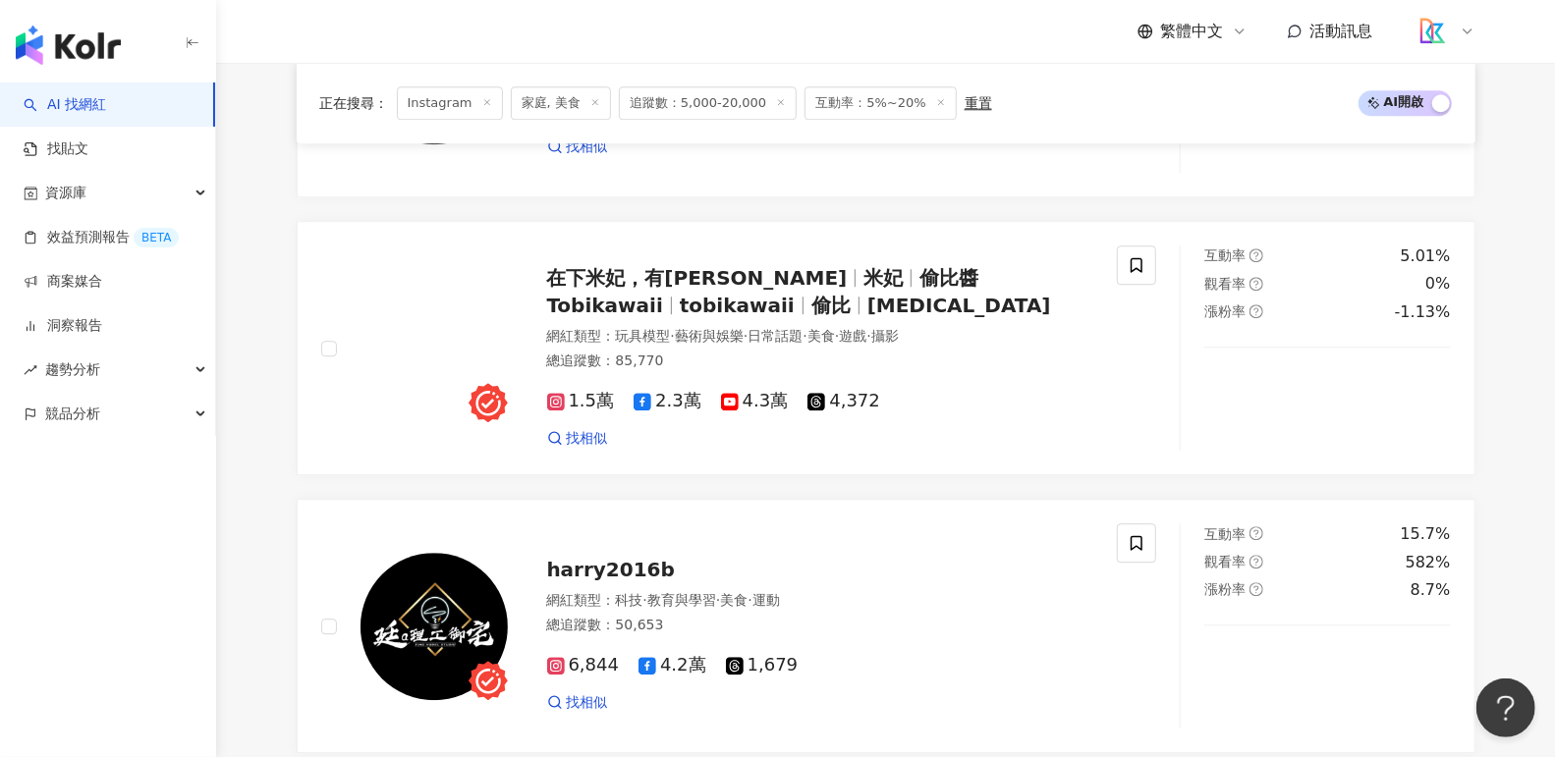
scroll to position [3563, 0]
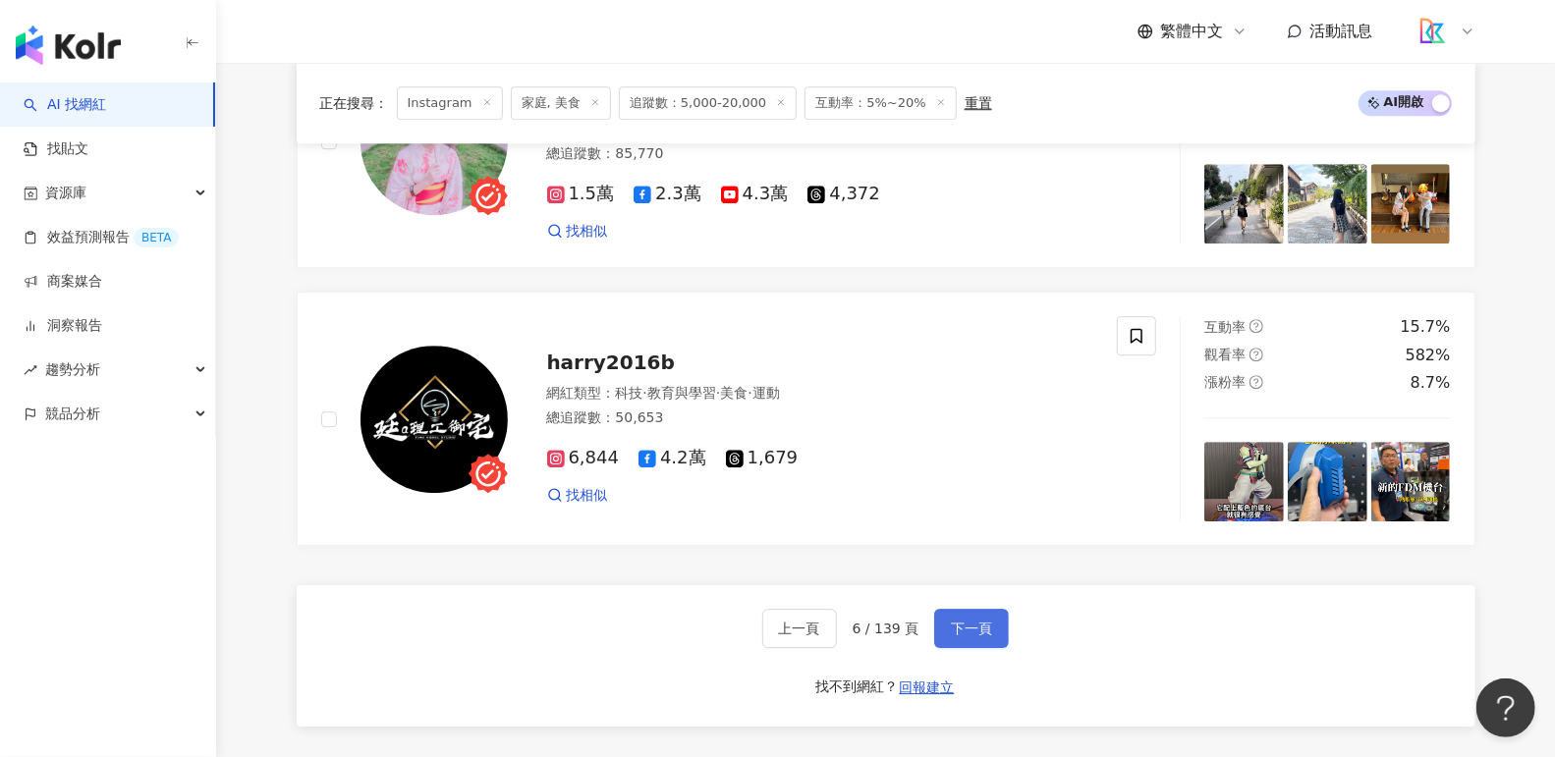
click at [951, 617] on button "下一頁" at bounding box center [971, 628] width 75 height 39
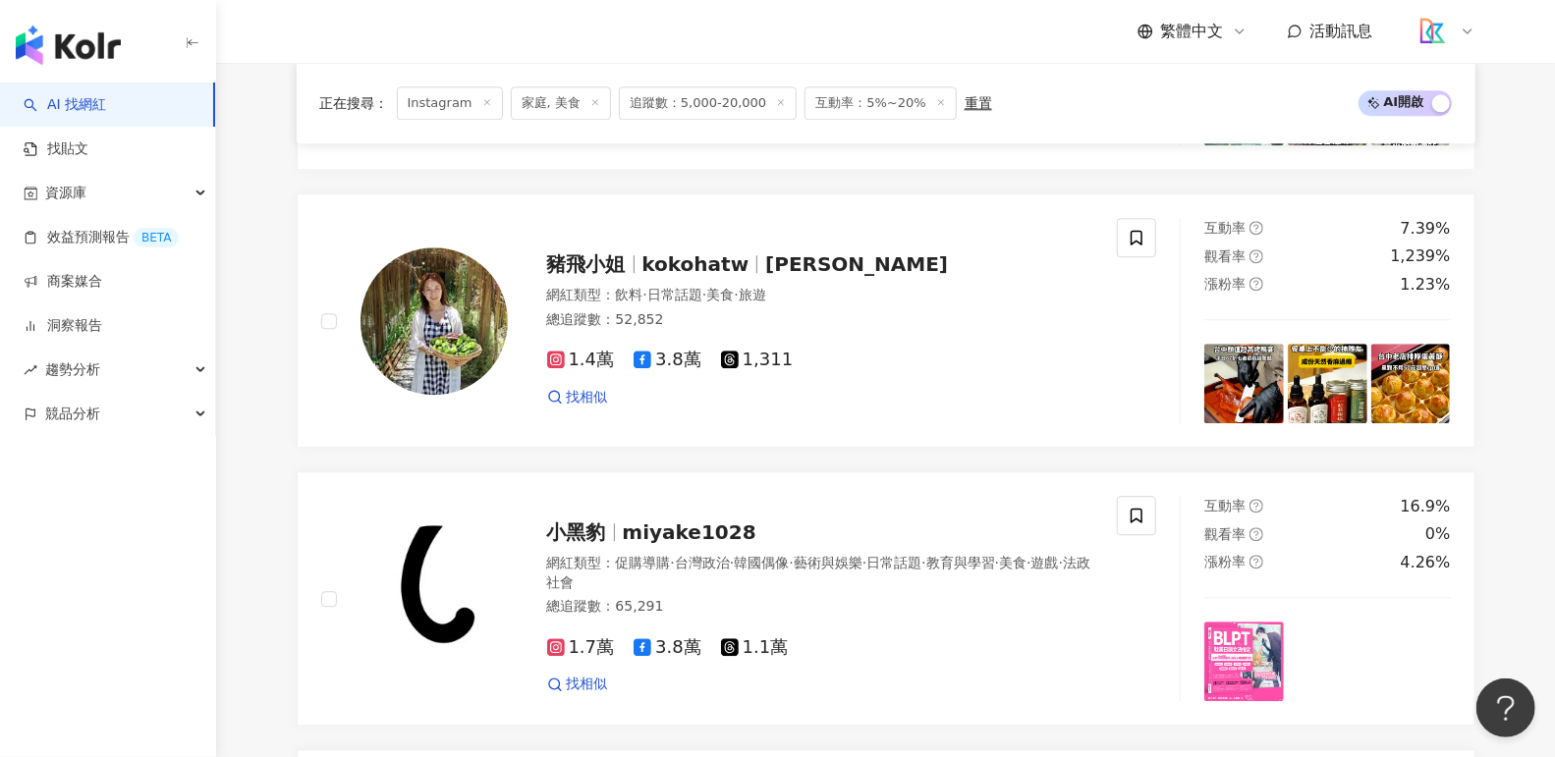
scroll to position [3801, 0]
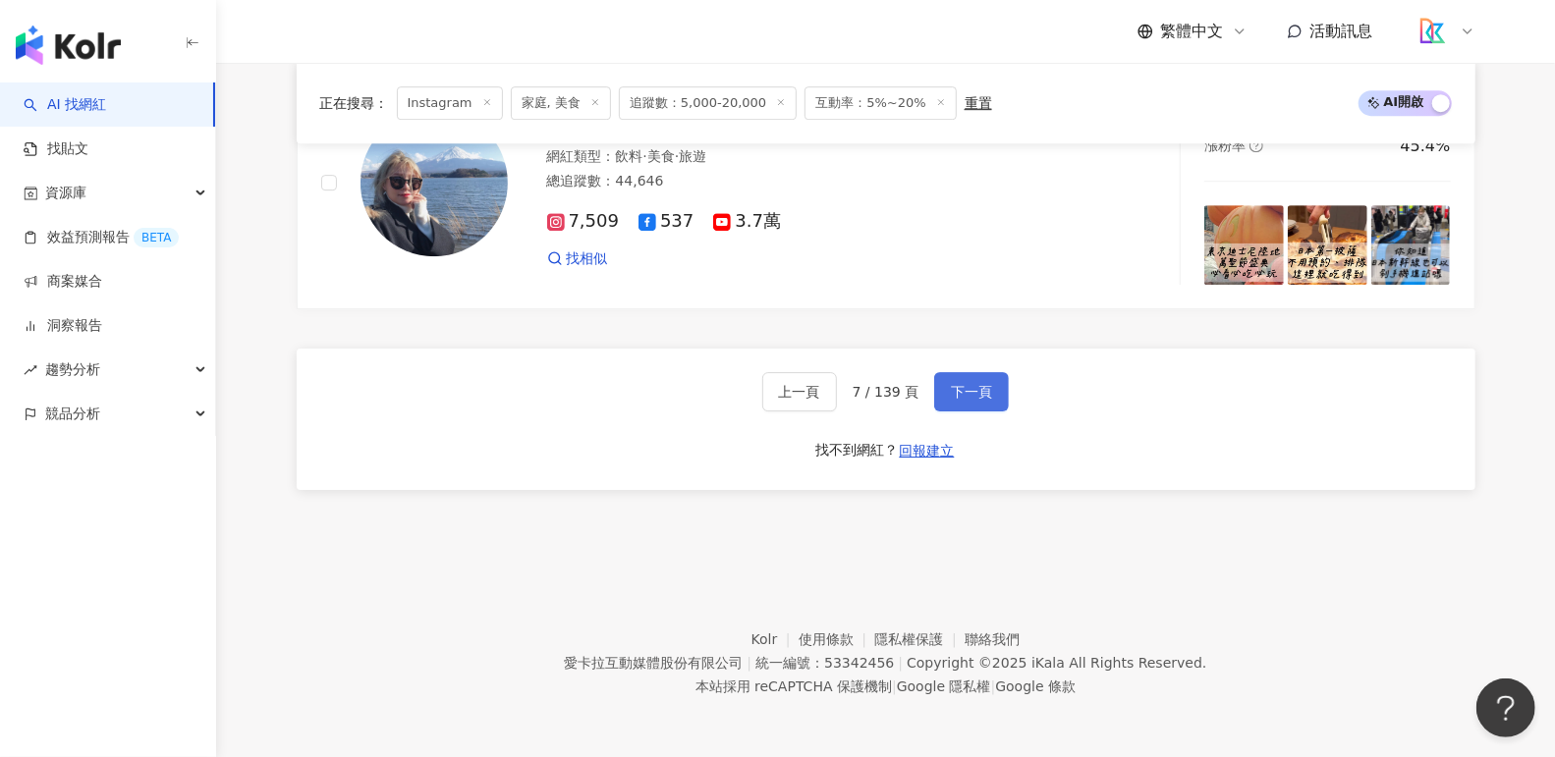
click at [964, 404] on button "下一頁" at bounding box center [971, 391] width 75 height 39
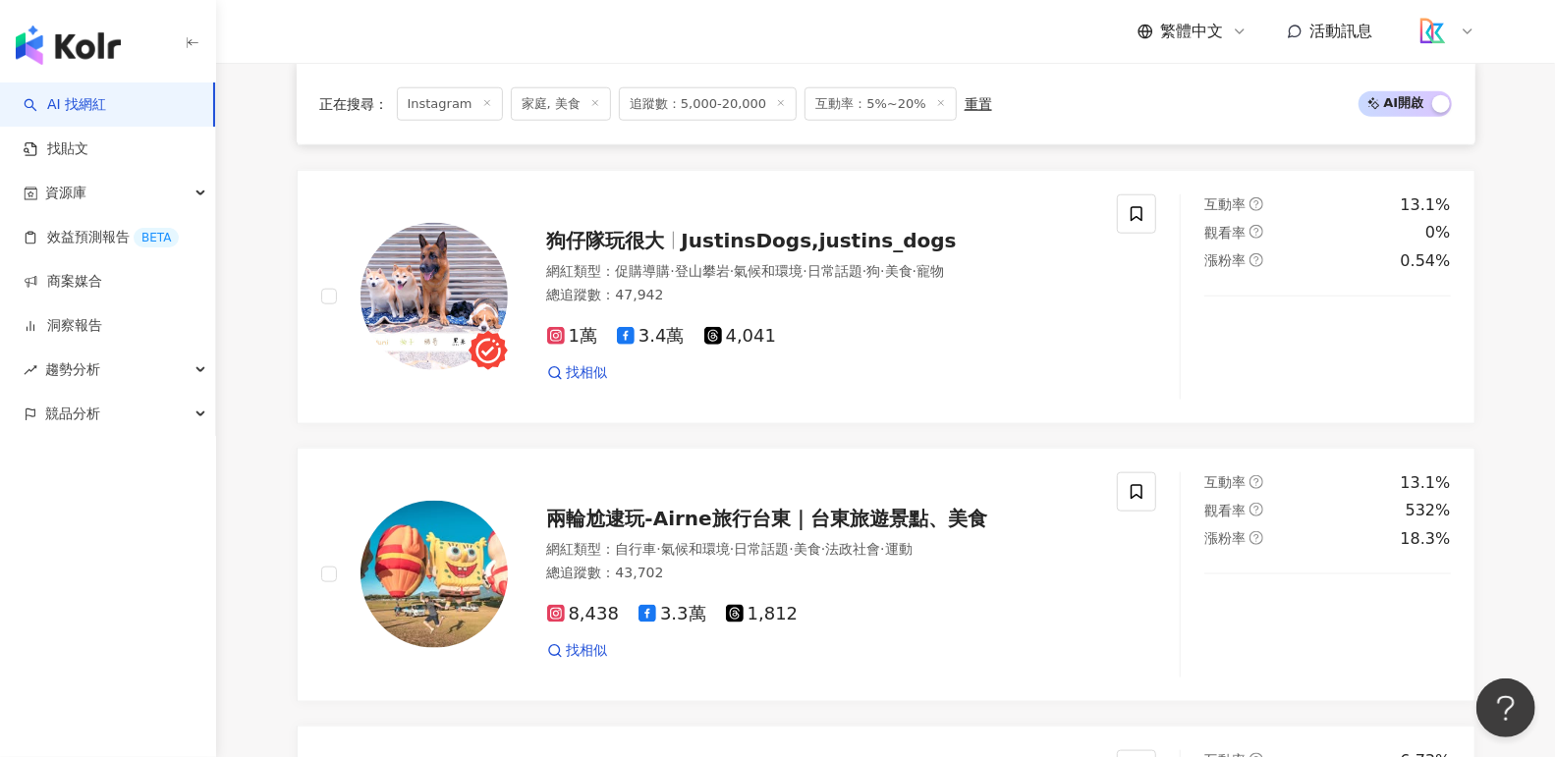
scroll to position [0, 0]
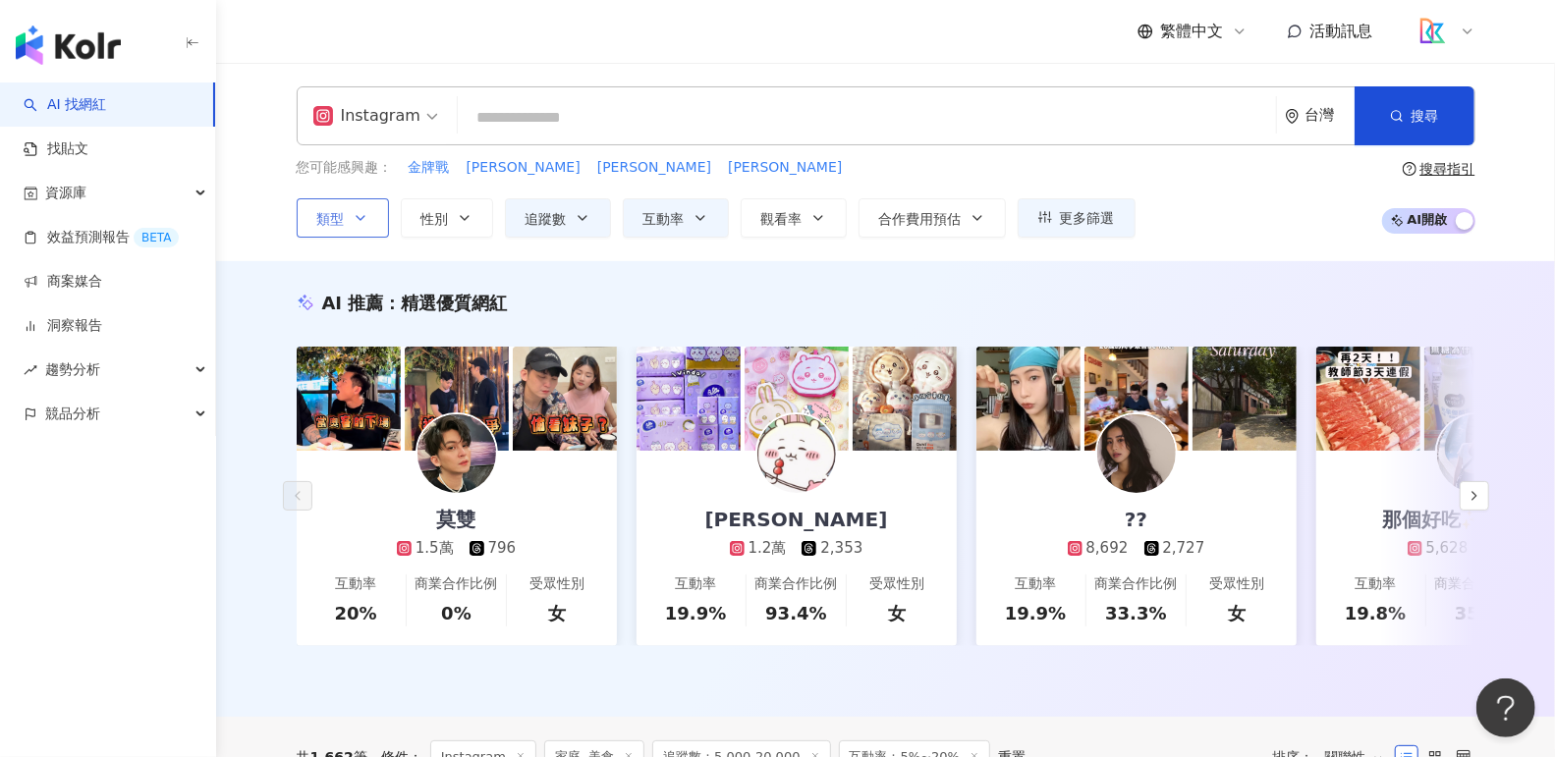
click at [362, 221] on icon "button" at bounding box center [361, 218] width 16 height 16
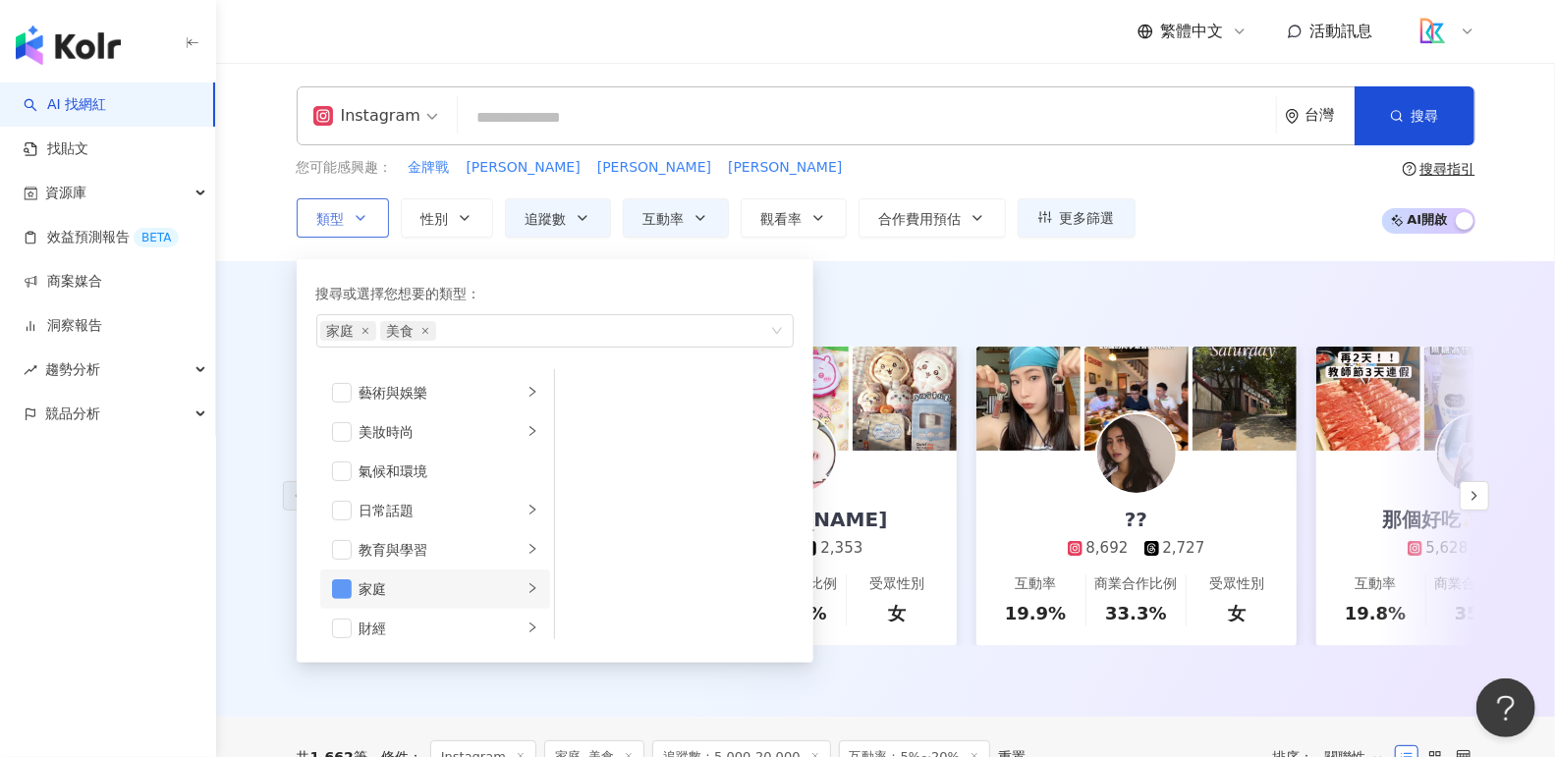
click at [340, 582] on span "button" at bounding box center [342, 590] width 20 height 20
click at [889, 323] on div "AI 推薦 ： 精選優質網紅 莫雙 1.5萬 796 互動率 20% 商業合作比例 0% 受眾性別 女 阿淳 1.2萬 2,353 互動率 19.9% 商業合…" at bounding box center [885, 493] width 1257 height 405
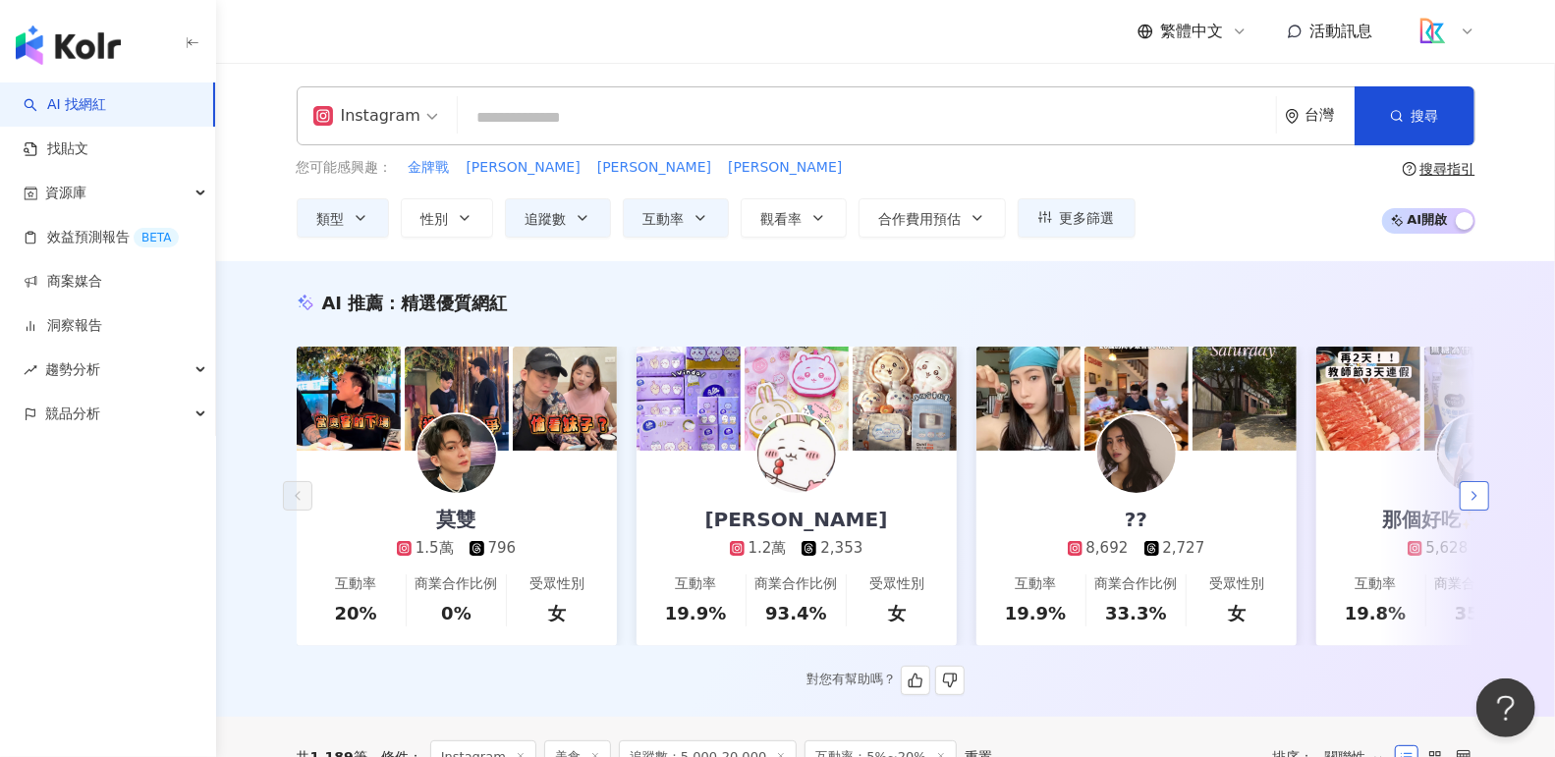
click at [1472, 511] on button "button" at bounding box center [1474, 495] width 29 height 29
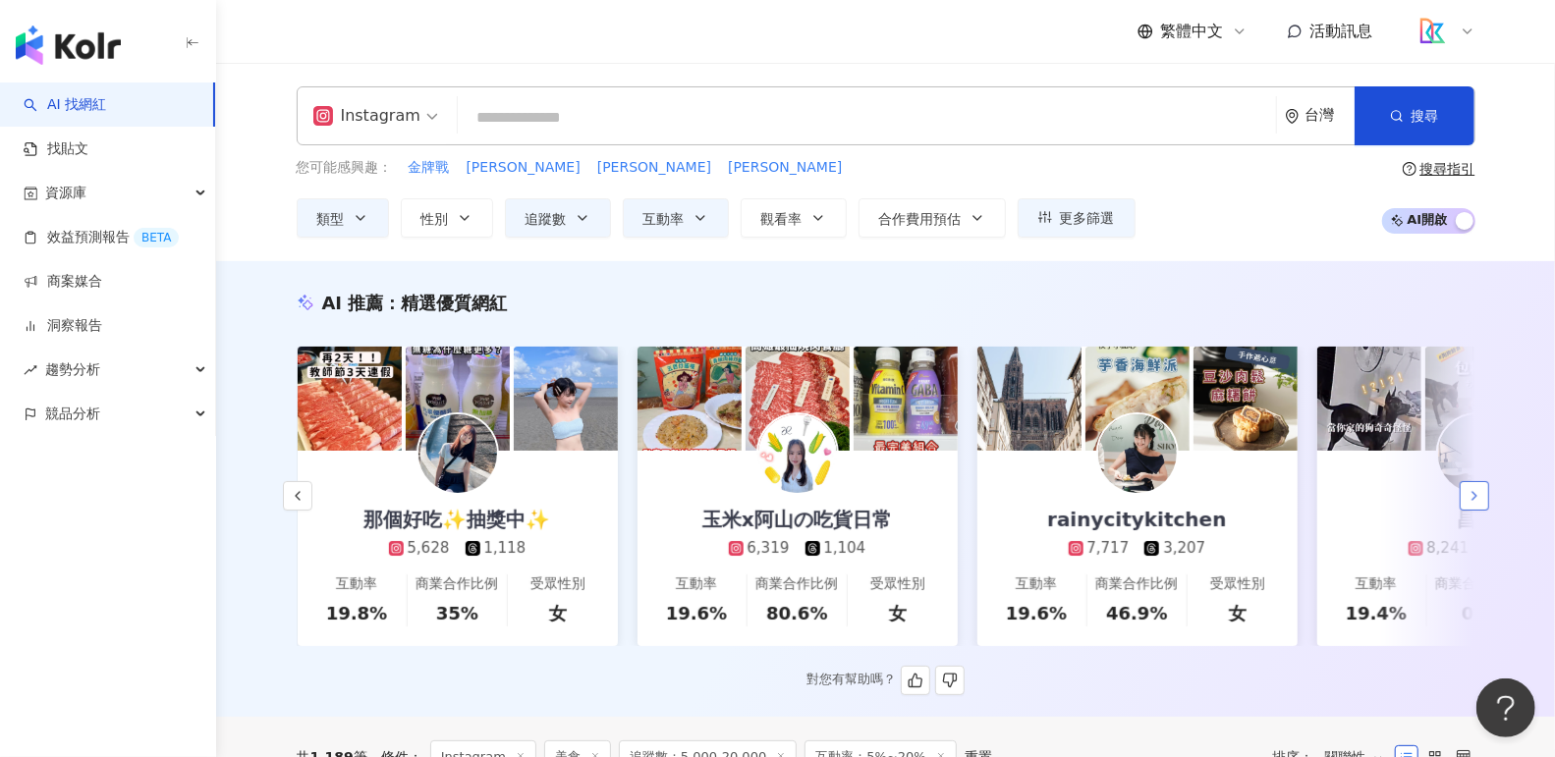
click at [1472, 511] on button "button" at bounding box center [1474, 495] width 29 height 29
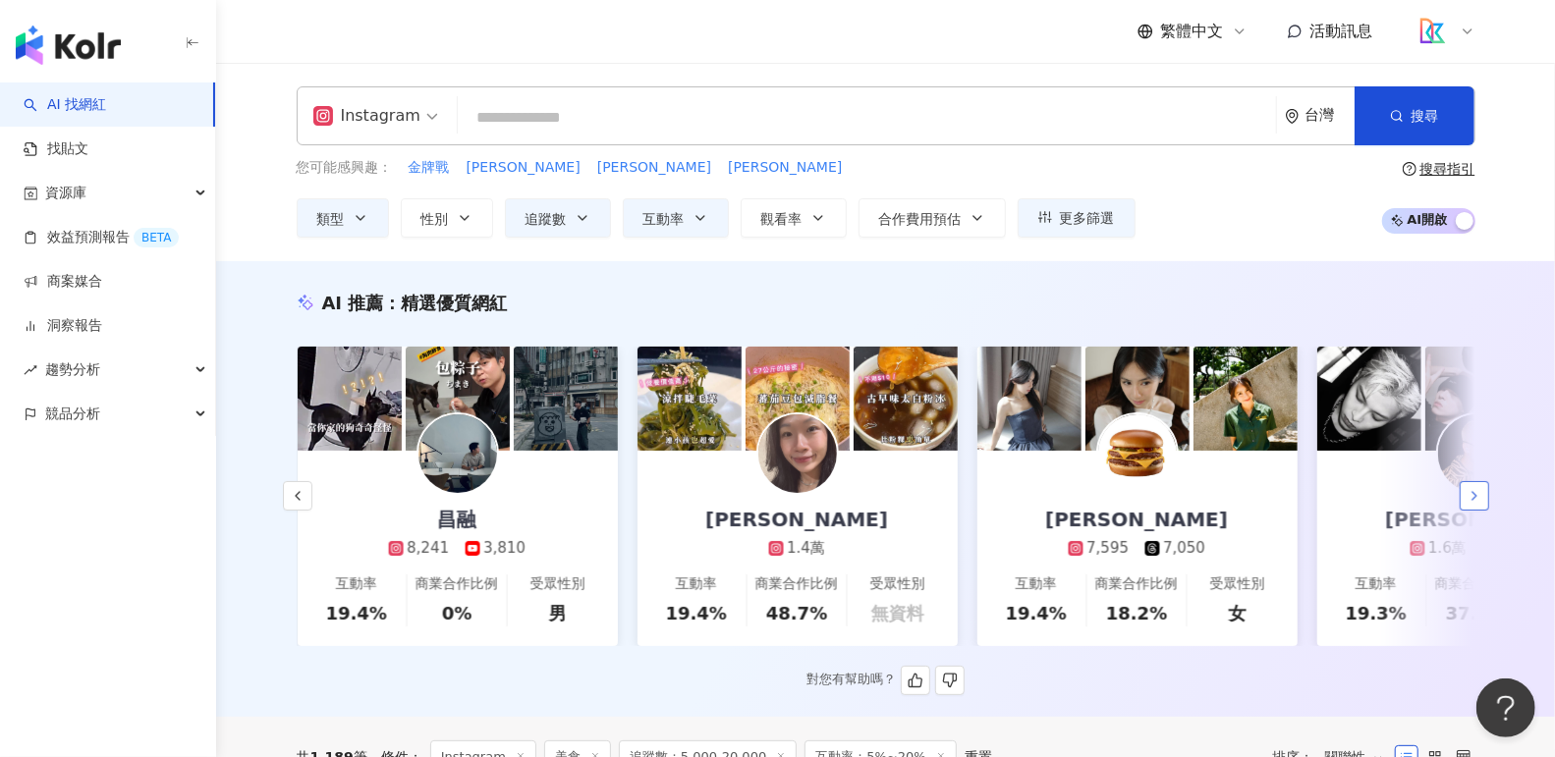
click at [1472, 511] on button "button" at bounding box center [1474, 495] width 29 height 29
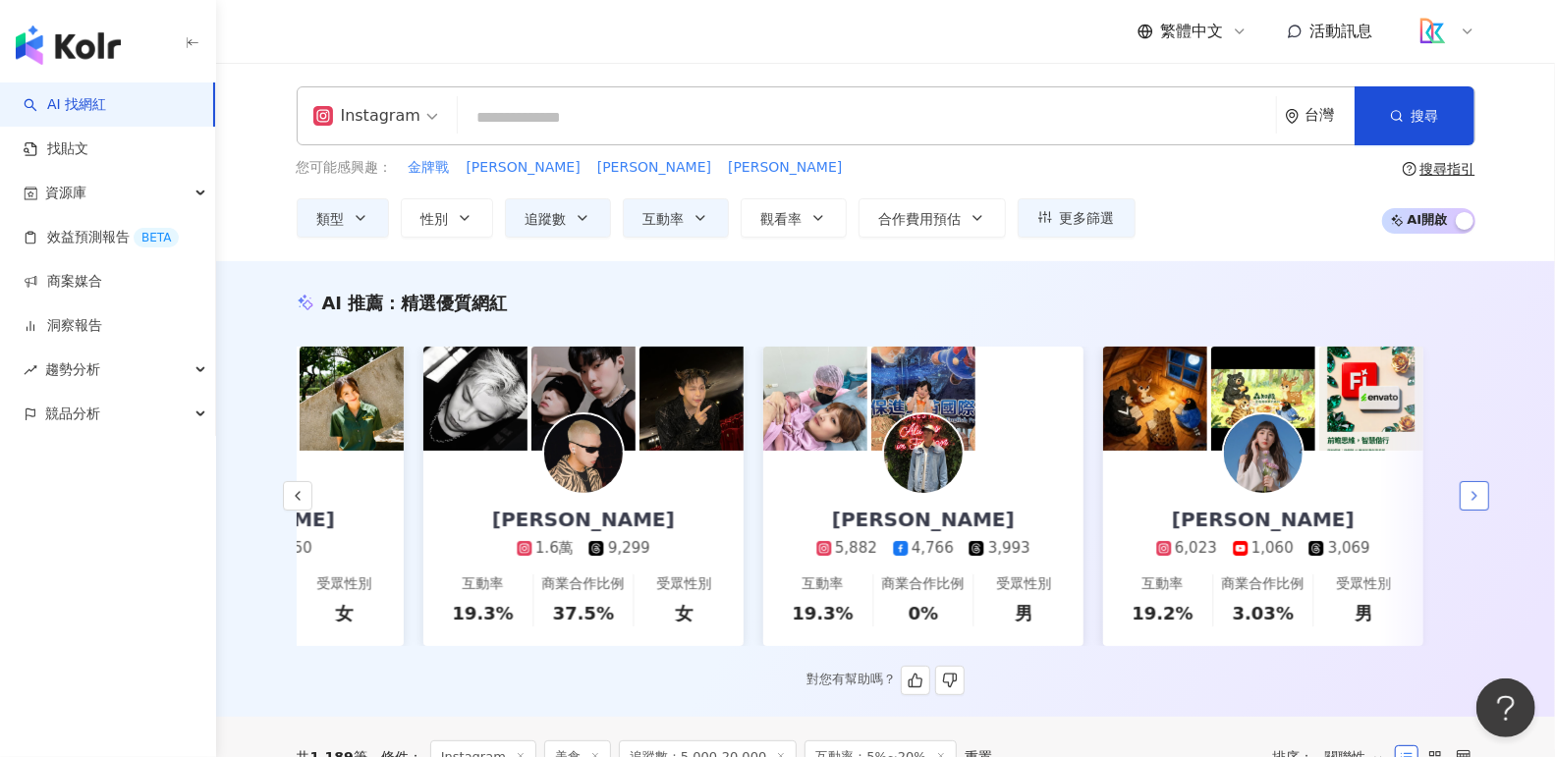
scroll to position [0, 2939]
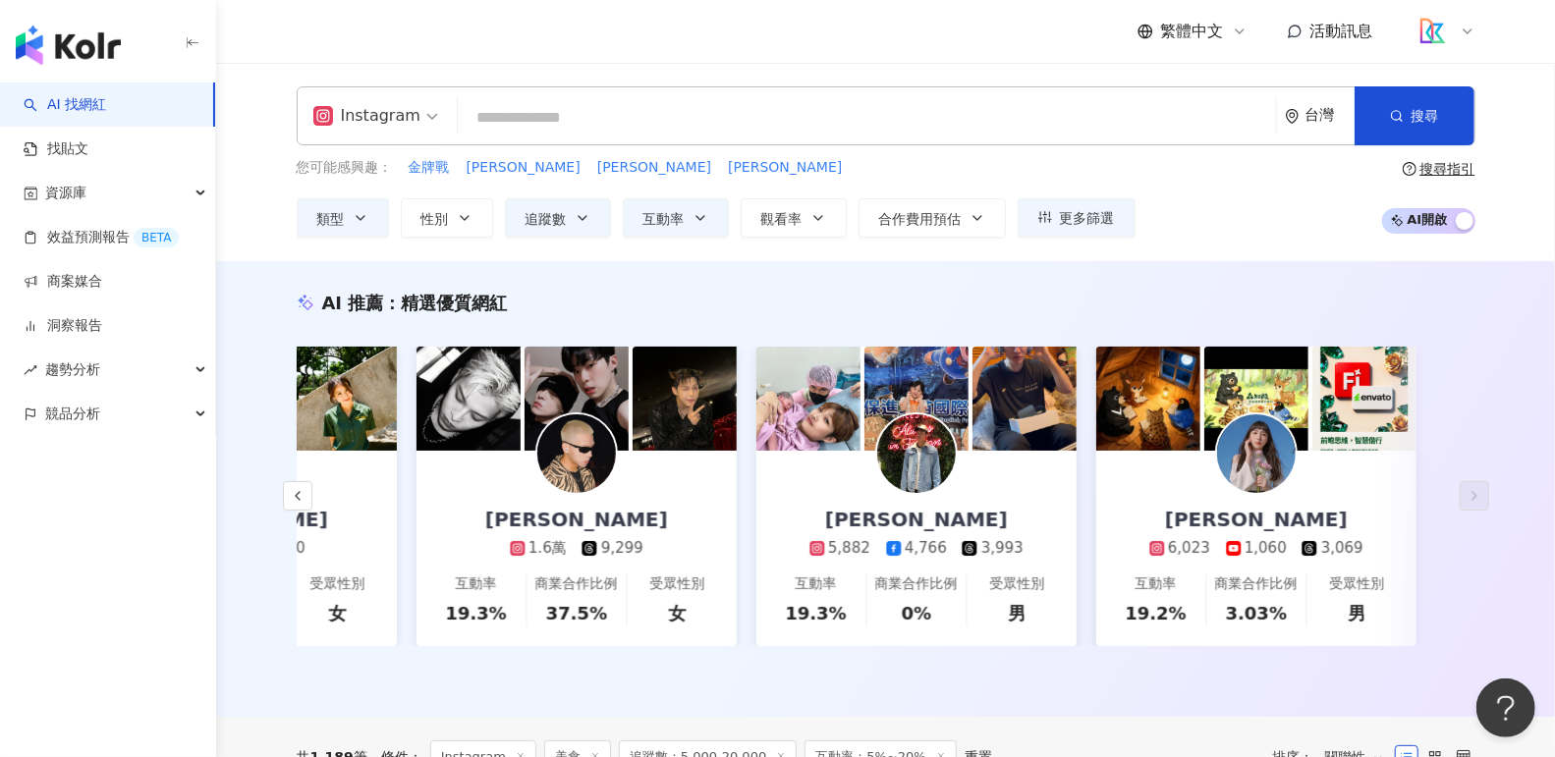
click at [1123, 96] on div "Instagram 台灣 搜尋" at bounding box center [886, 115] width 1179 height 59
click at [1131, 117] on input "search" at bounding box center [867, 117] width 802 height 37
type input "*"
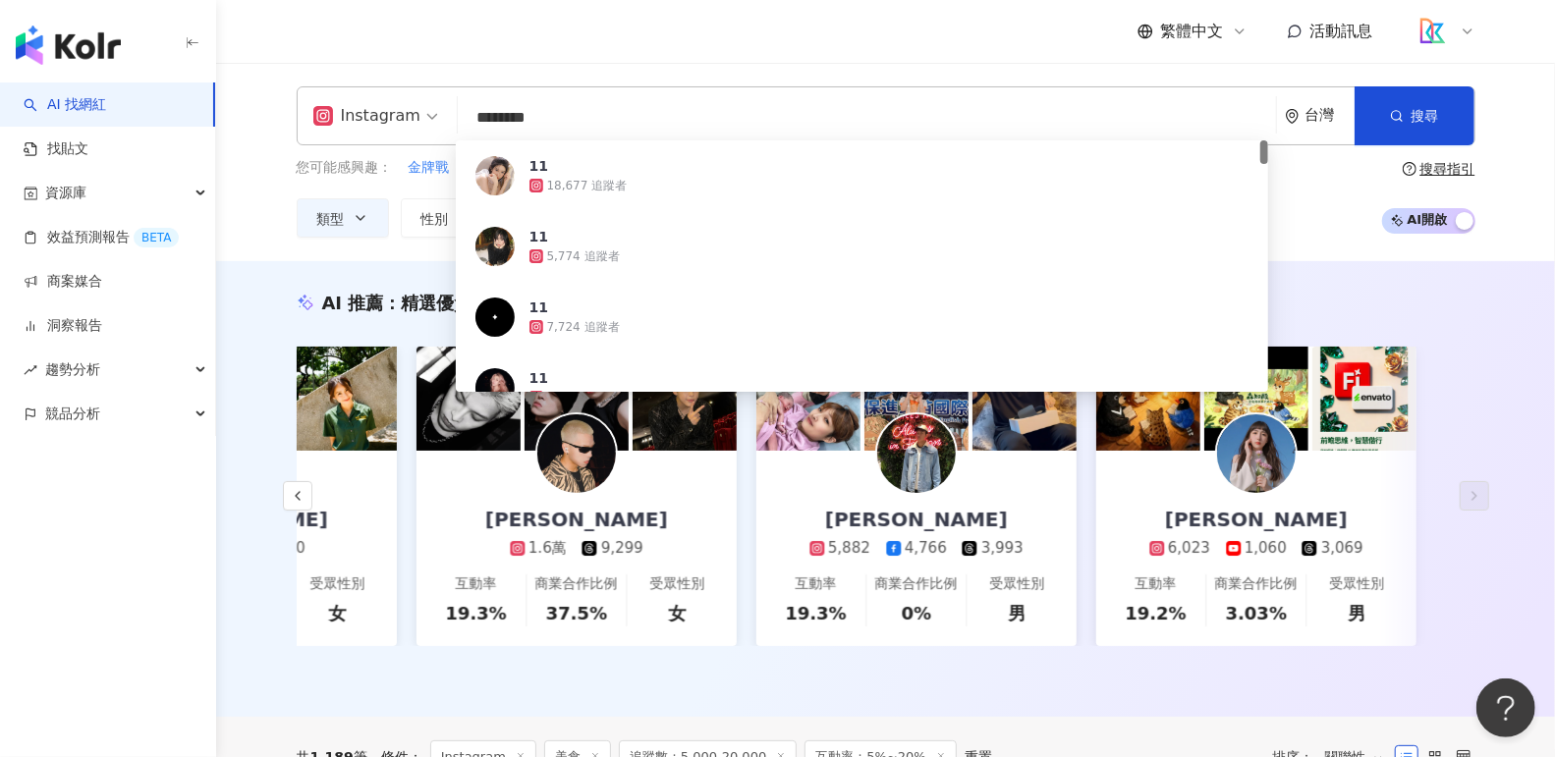
type input "*********"
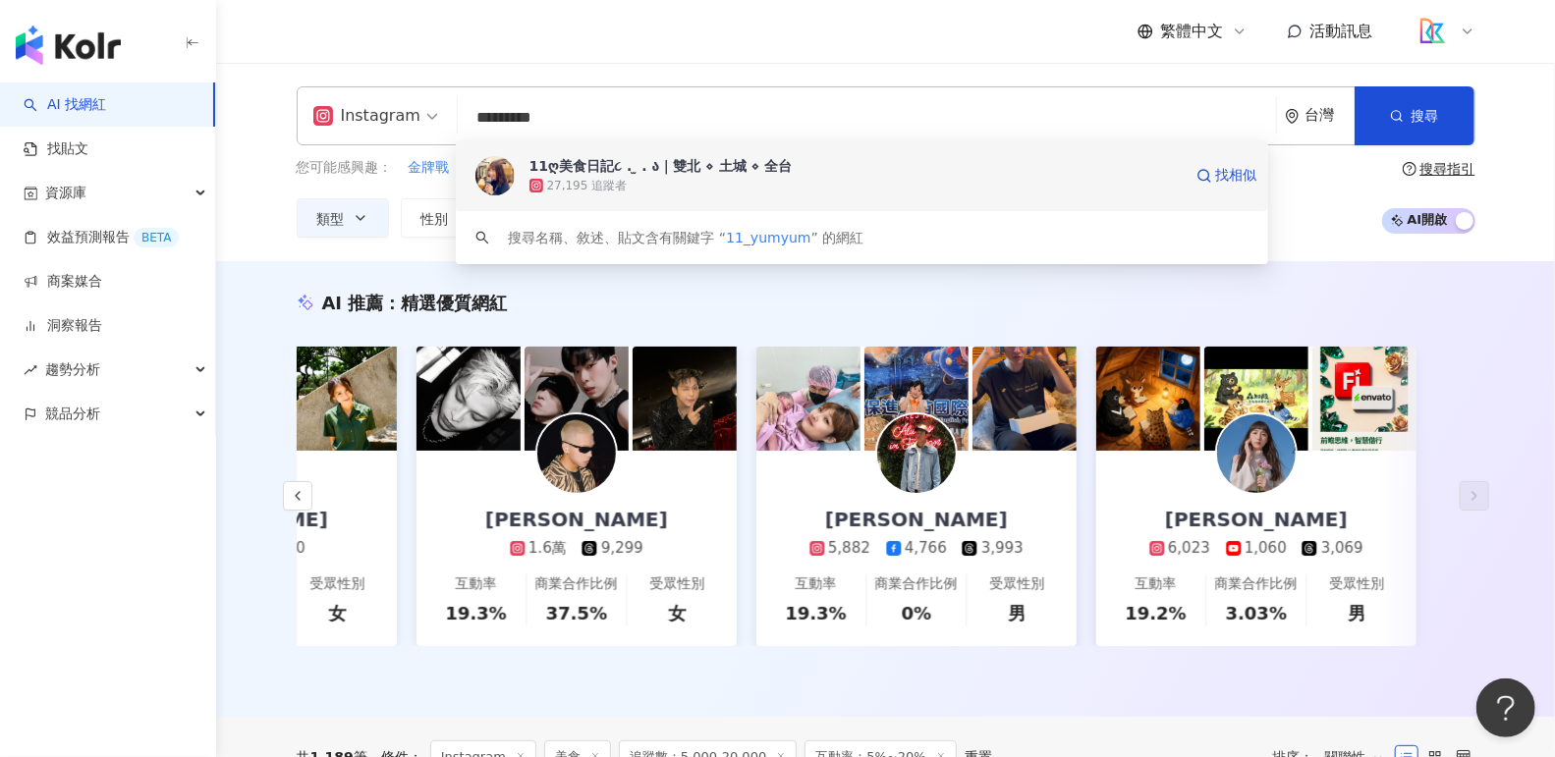
click at [947, 191] on div "27,195 追蹤者" at bounding box center [855, 186] width 652 height 20
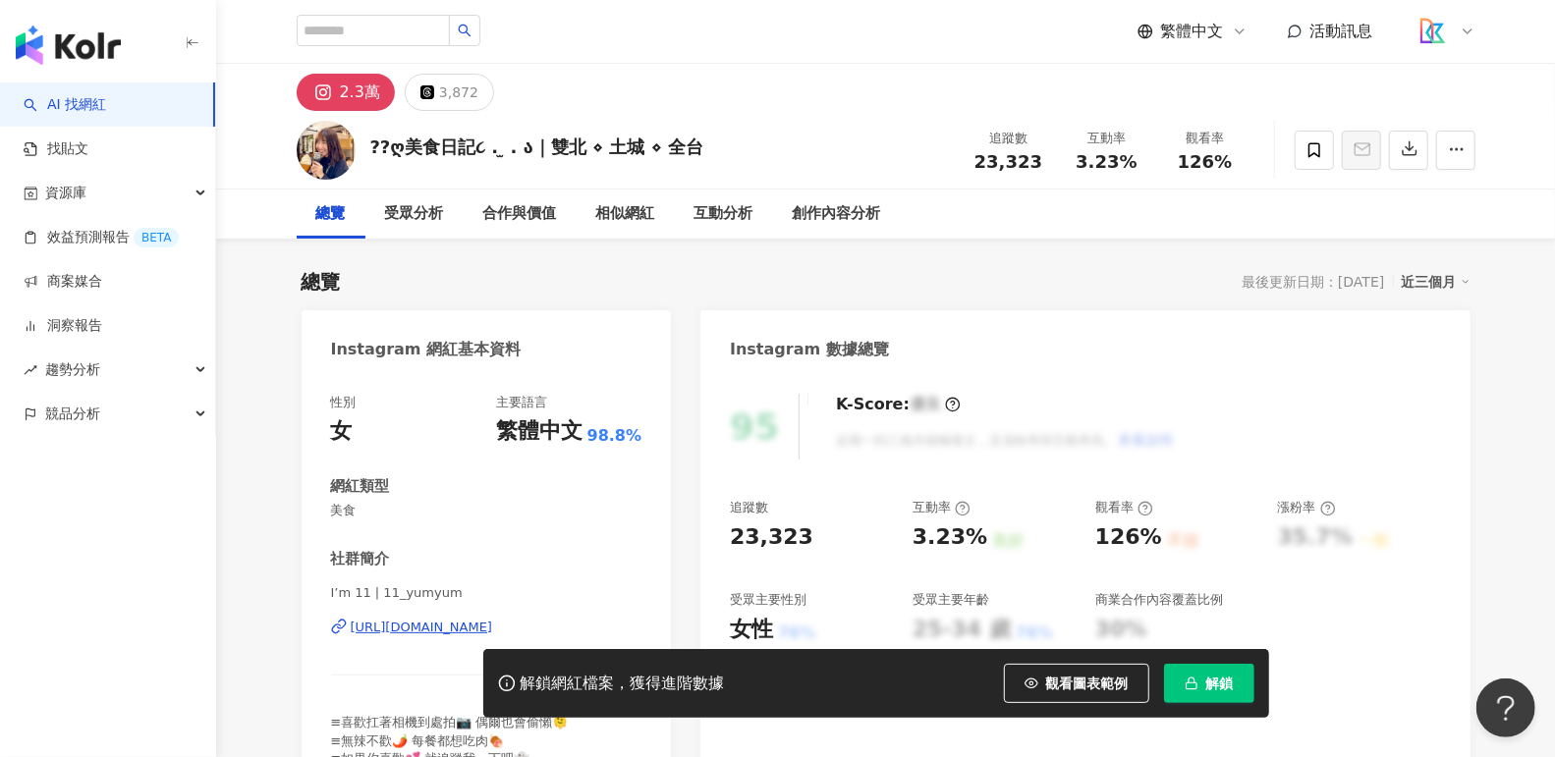
scroll to position [192, 0]
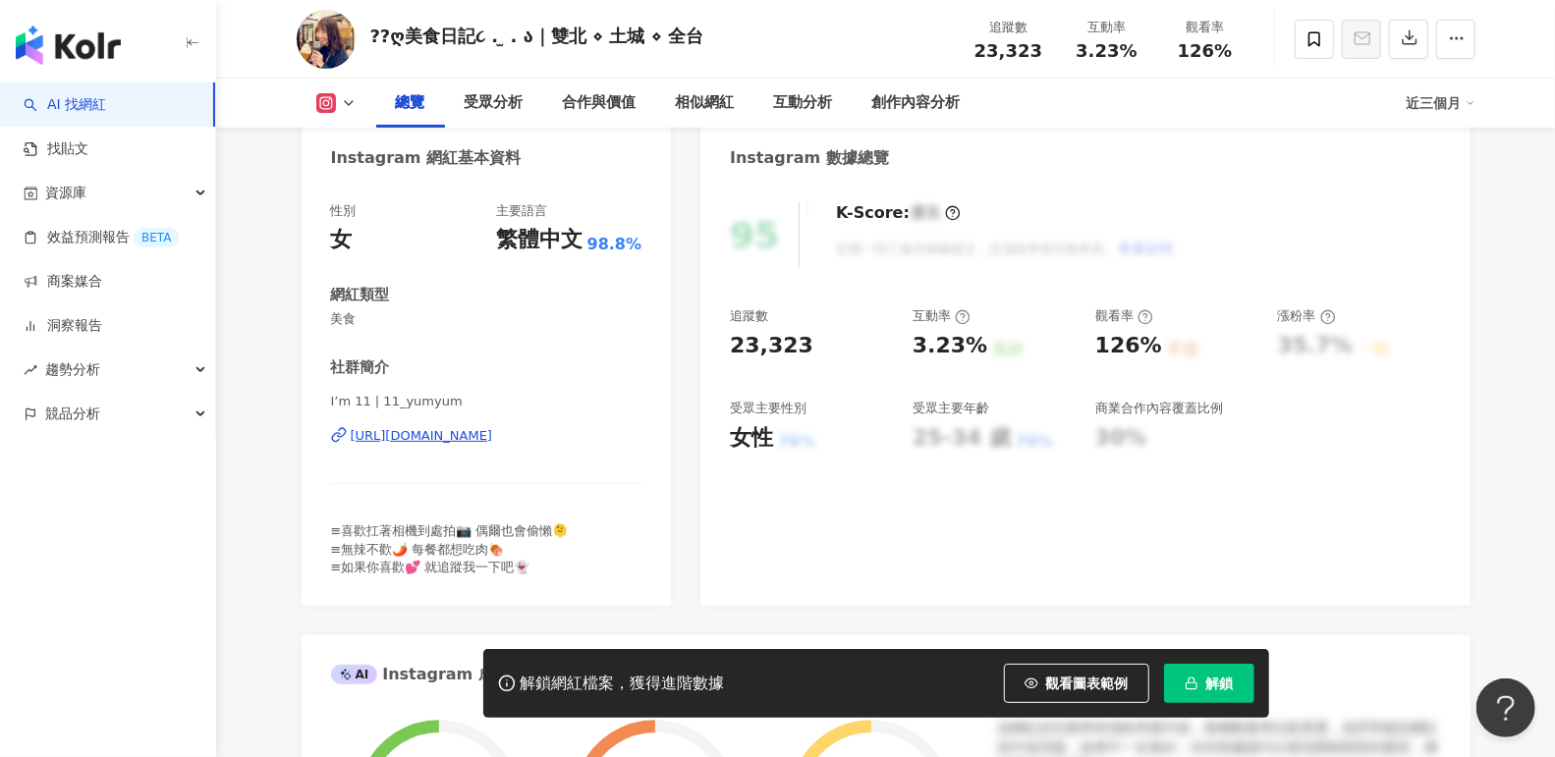
click at [493, 433] on div "[URL][DOMAIN_NAME]" at bounding box center [422, 436] width 142 height 18
